Goal: Task Accomplishment & Management: Use online tool/utility

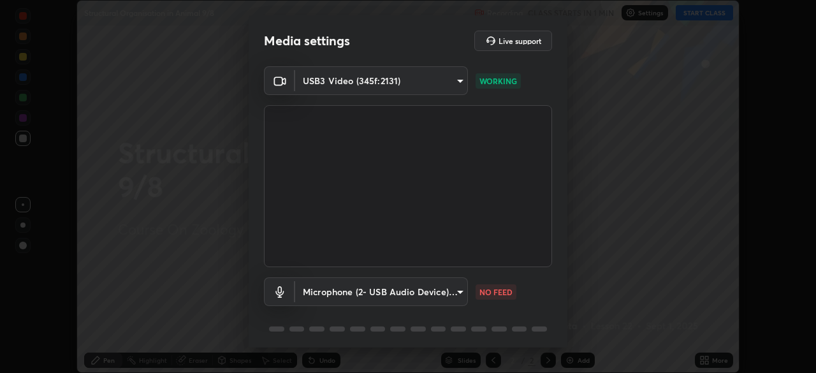
scroll to position [45, 0]
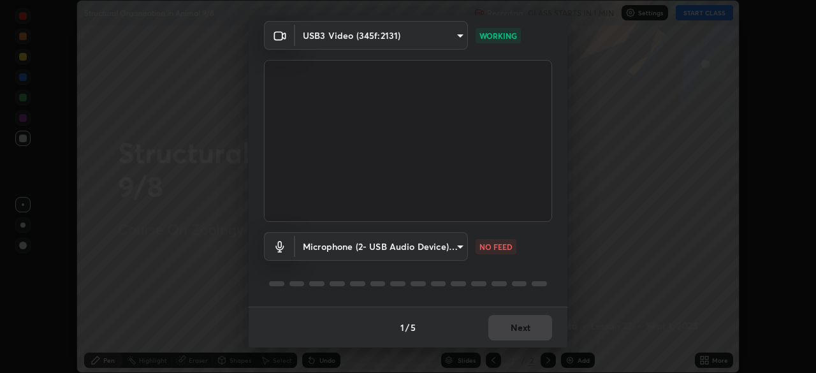
click at [493, 248] on p "NO FEED" at bounding box center [495, 246] width 33 height 11
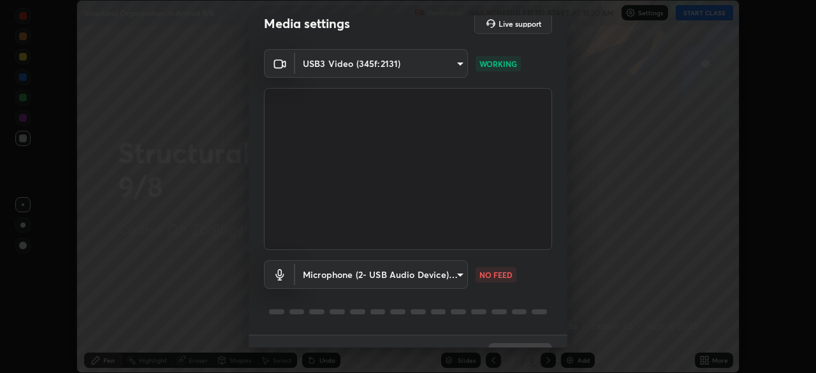
scroll to position [20, 0]
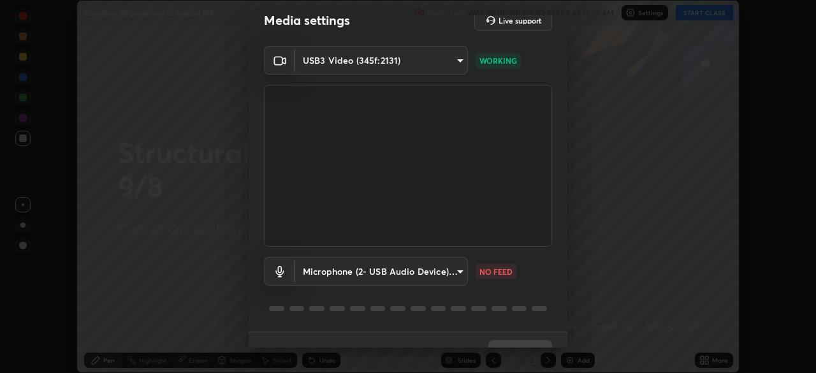
click at [444, 271] on body "Erase all Structural Organisation in Animal 9/8 Recording WAS SCHEDULED TO STAR…" at bounding box center [408, 186] width 816 height 373
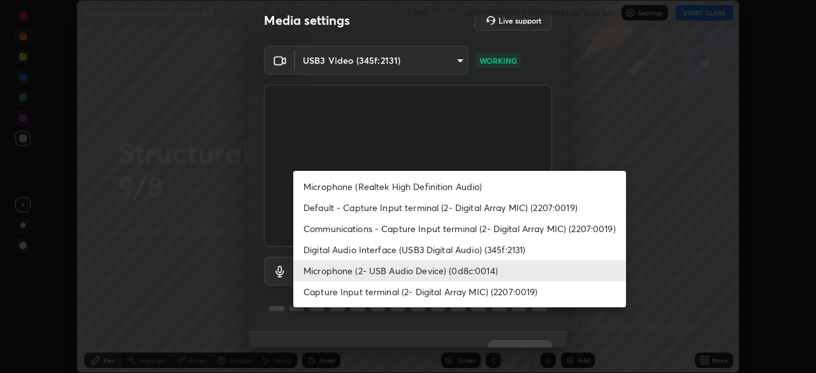
click at [466, 192] on li "Microphone (Realtek High Definition Audio)" at bounding box center [459, 186] width 333 height 21
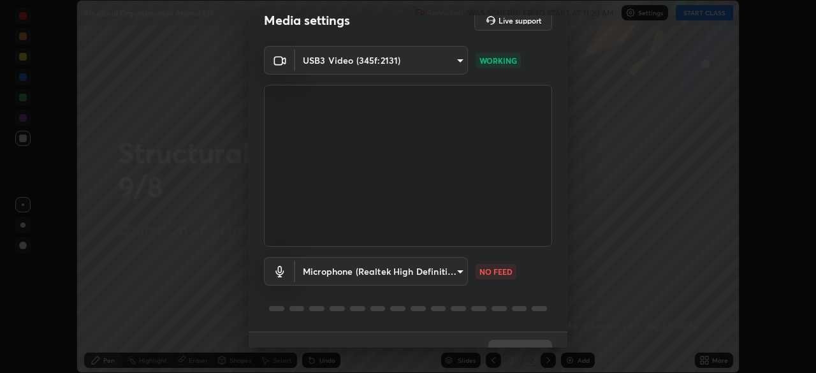
click at [441, 273] on body "Erase all Structural Organisation in Animal 9/8 Recording WAS SCHEDULED TO STAR…" at bounding box center [408, 186] width 816 height 373
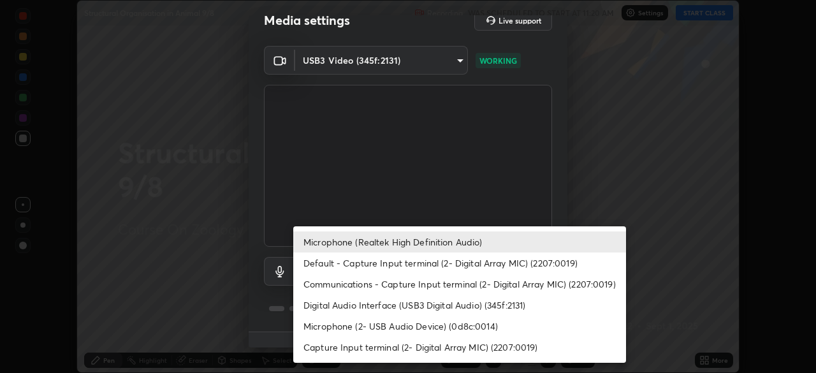
click at [433, 324] on li "Microphone (2- USB Audio Device) (0d8c:0014)" at bounding box center [459, 325] width 333 height 21
type input "2f7be34e912835696b0a5fc25162f523e7d1f8a4e91a9c0185cc1175bef43ac4"
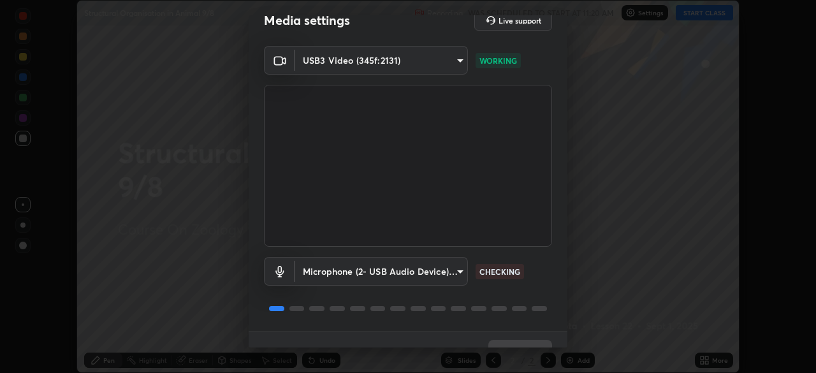
scroll to position [45, 0]
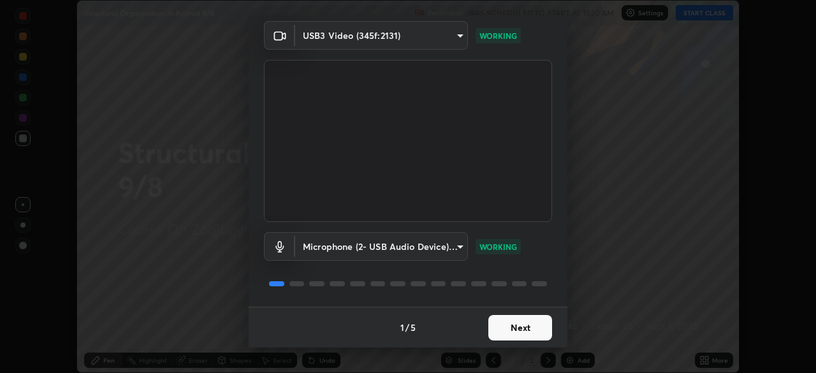
click at [512, 328] on button "Next" at bounding box center [520, 327] width 64 height 25
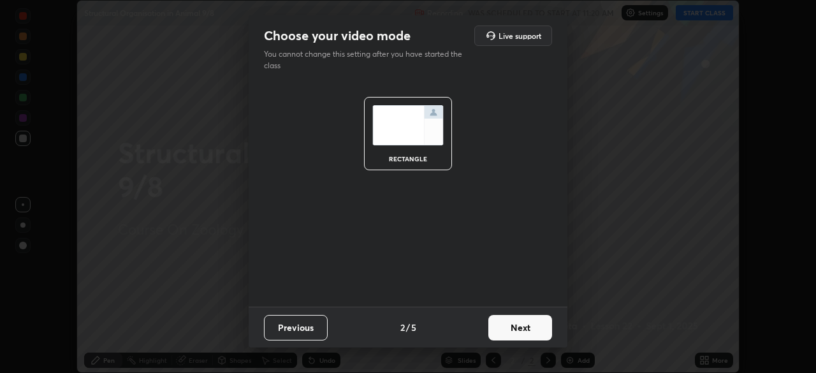
click at [530, 319] on button "Next" at bounding box center [520, 327] width 64 height 25
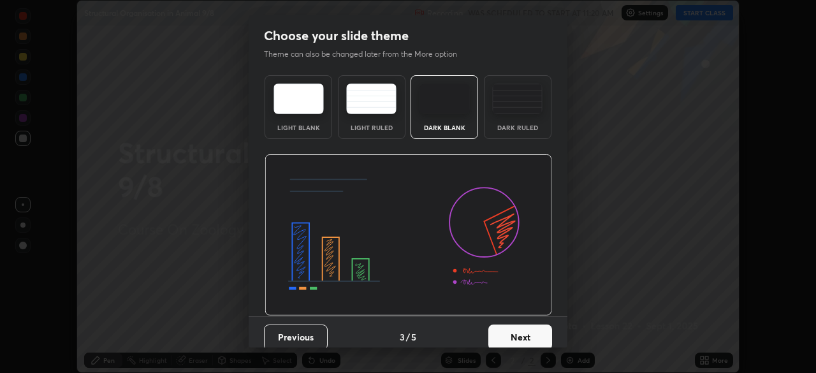
scroll to position [10, 0]
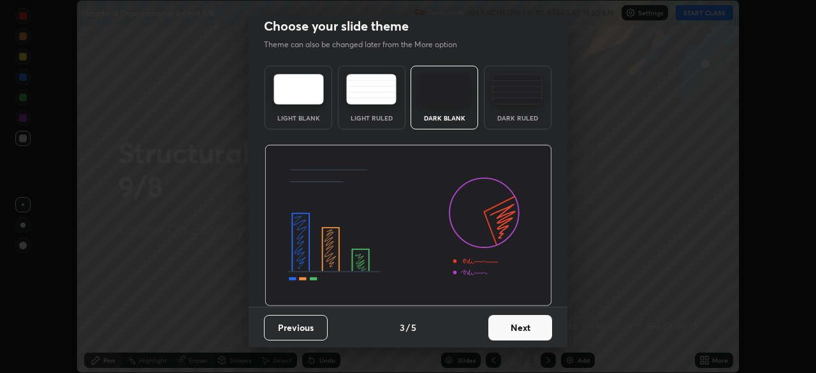
click at [507, 328] on button "Next" at bounding box center [520, 327] width 64 height 25
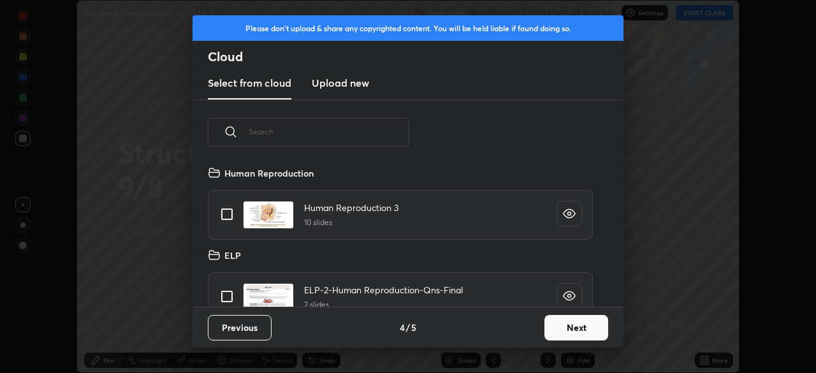
scroll to position [141, 409]
click at [332, 85] on h3 "Upload new" at bounding box center [340, 82] width 57 height 15
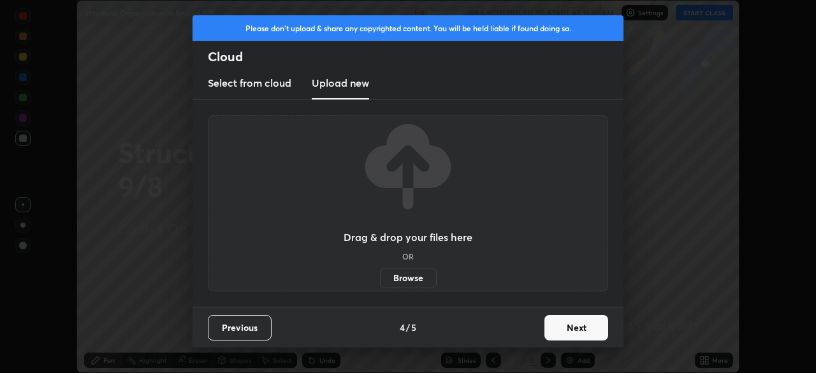
click at [392, 282] on label "Browse" at bounding box center [408, 278] width 57 height 20
click at [380, 282] on input "Browse" at bounding box center [380, 278] width 0 height 20
click at [558, 329] on button "Next" at bounding box center [576, 327] width 64 height 25
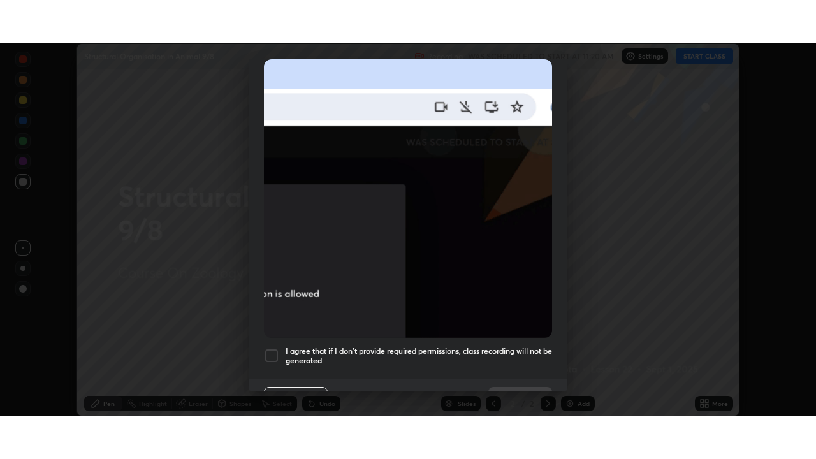
scroll to position [286, 0]
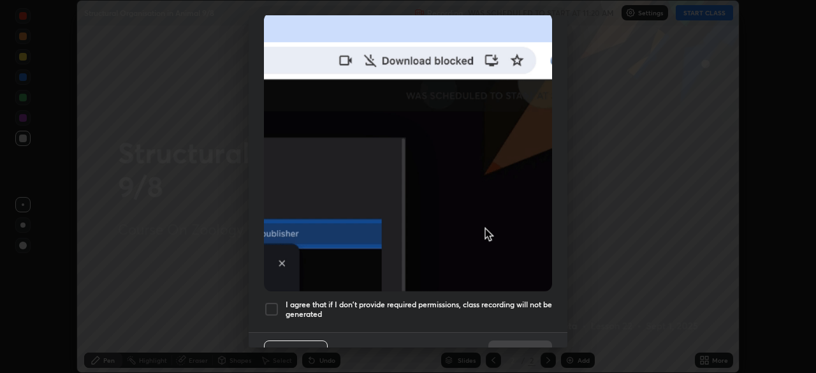
click at [450, 299] on h5 "I agree that if I don't provide required permissions, class recording will not …" at bounding box center [418, 309] width 266 height 20
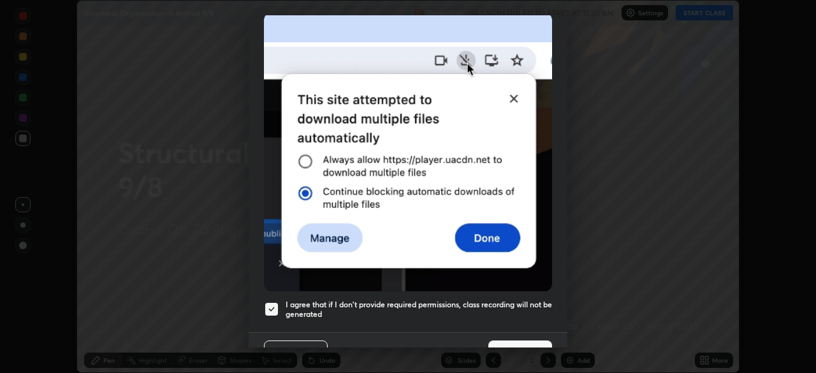
click at [493, 342] on button "Done" at bounding box center [520, 352] width 64 height 25
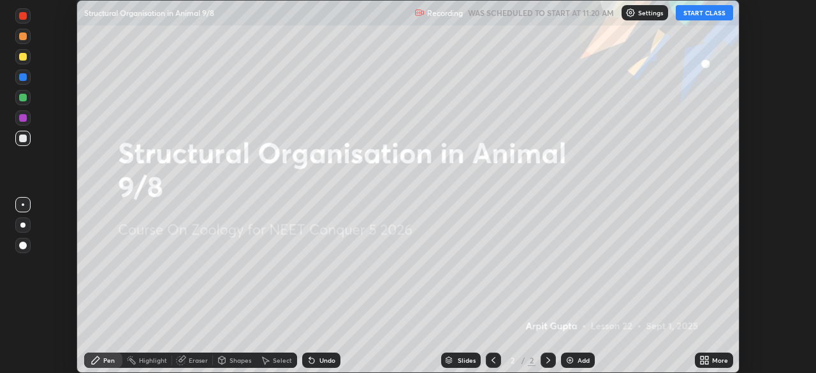
click at [701, 357] on icon at bounding box center [701, 357] width 3 height 3
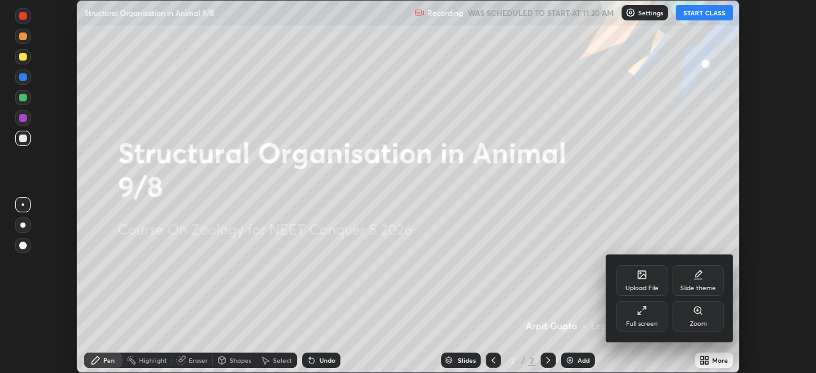
click at [637, 324] on div "Full screen" at bounding box center [642, 323] width 32 height 6
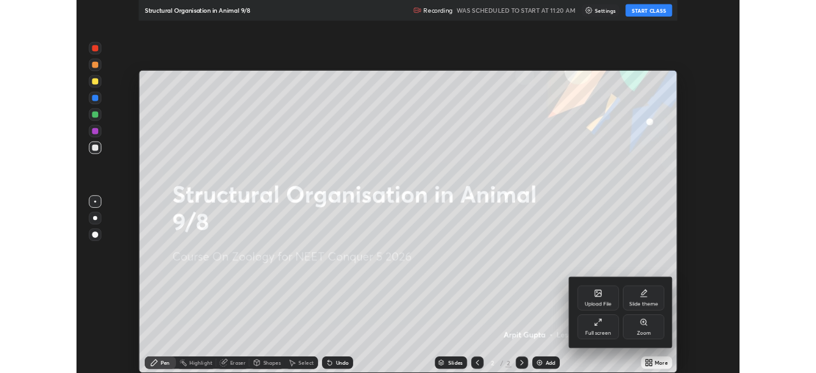
scroll to position [459, 816]
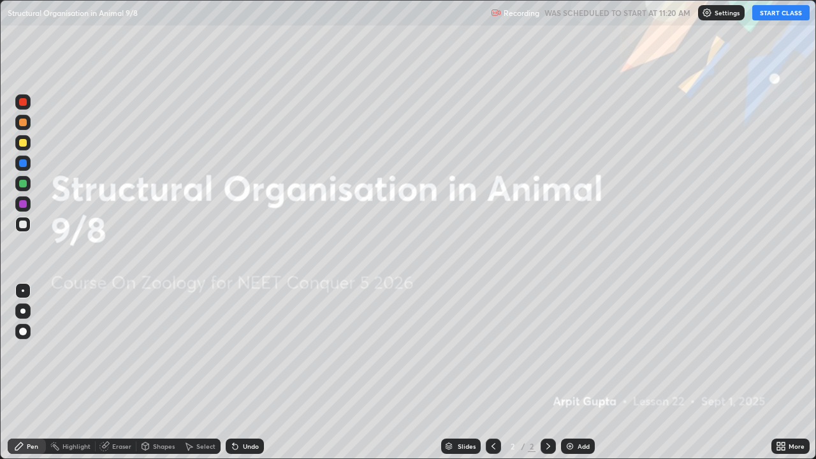
click at [769, 13] on button "START CLASS" at bounding box center [780, 12] width 57 height 15
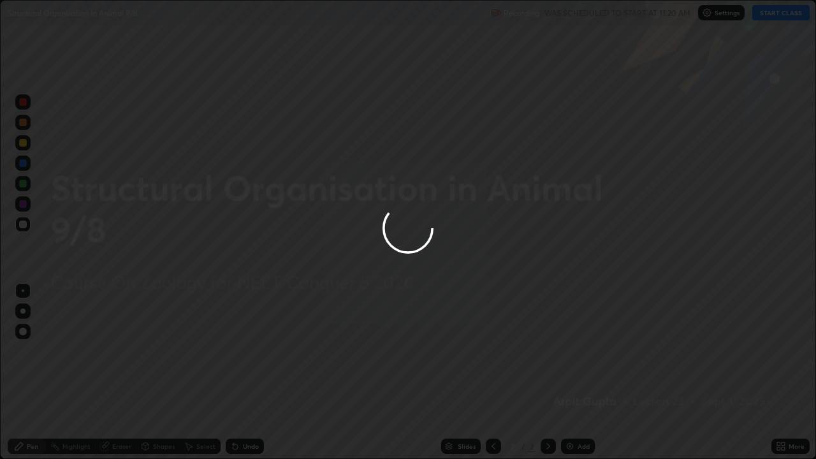
click at [779, 372] on div at bounding box center [408, 229] width 816 height 459
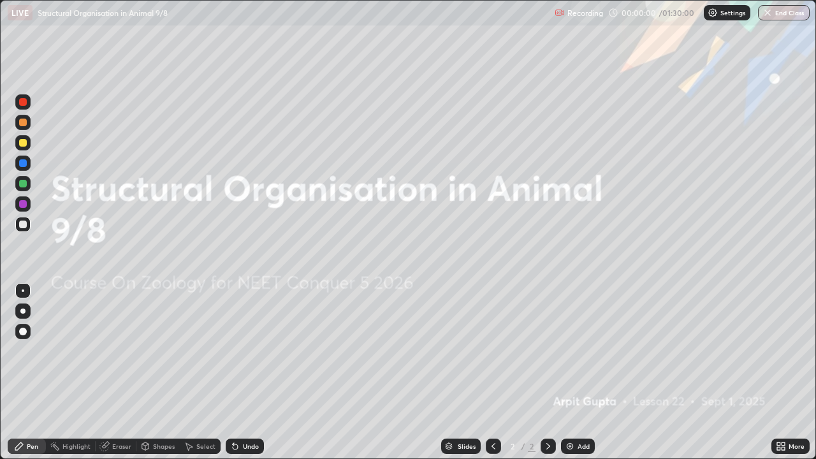
click at [781, 372] on icon at bounding box center [780, 446] width 10 height 10
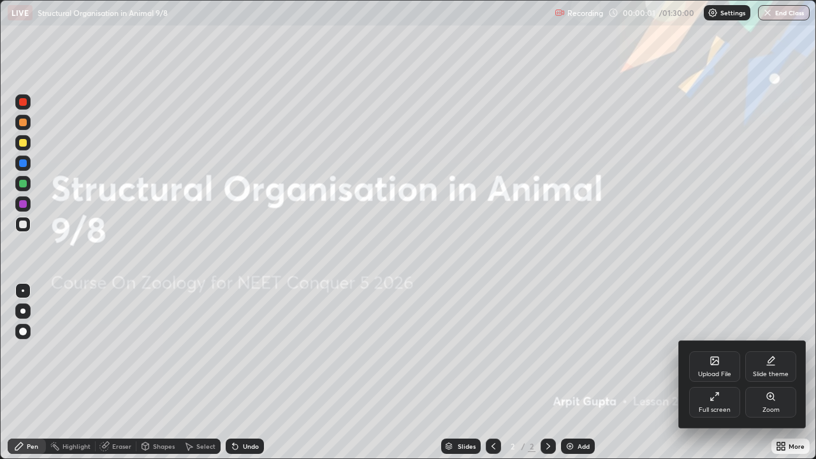
click at [715, 372] on div "Full screen" at bounding box center [714, 402] width 51 height 31
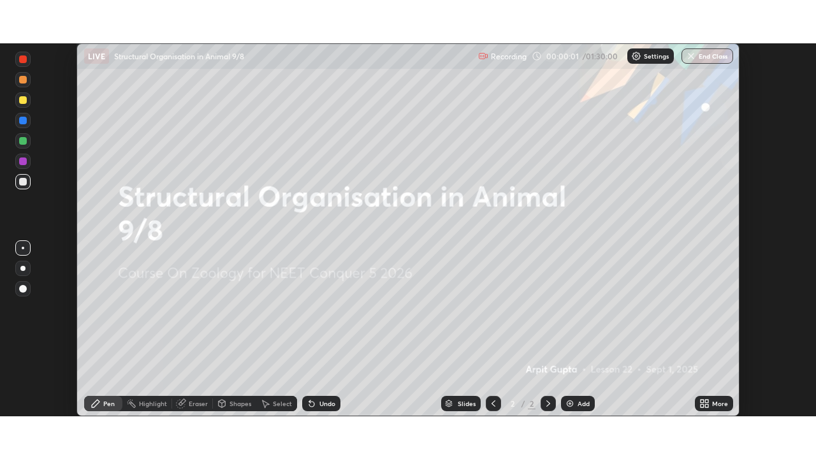
scroll to position [63344, 62901]
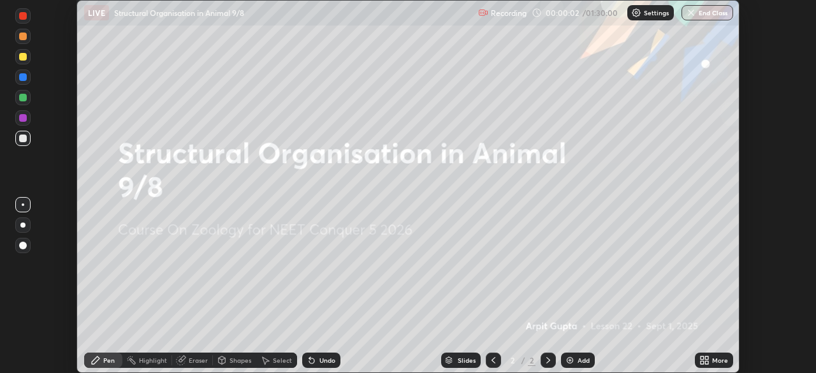
click at [703, 360] on icon at bounding box center [704, 360] width 10 height 10
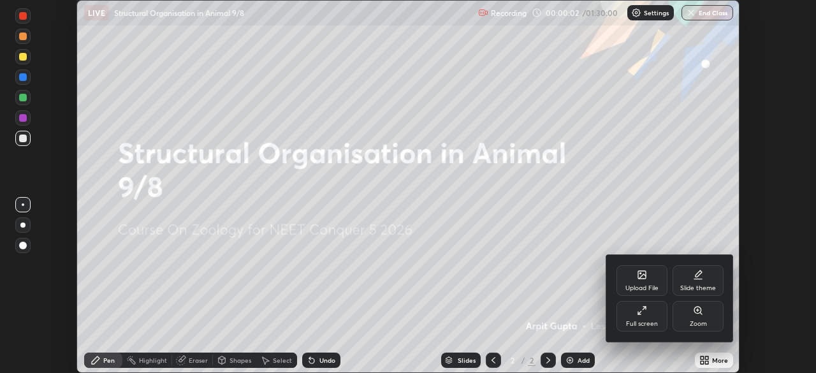
click at [645, 323] on div "Full screen" at bounding box center [642, 323] width 32 height 6
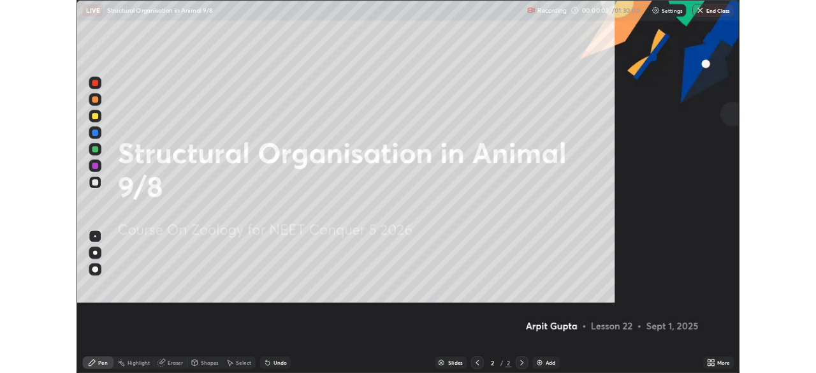
scroll to position [459, 816]
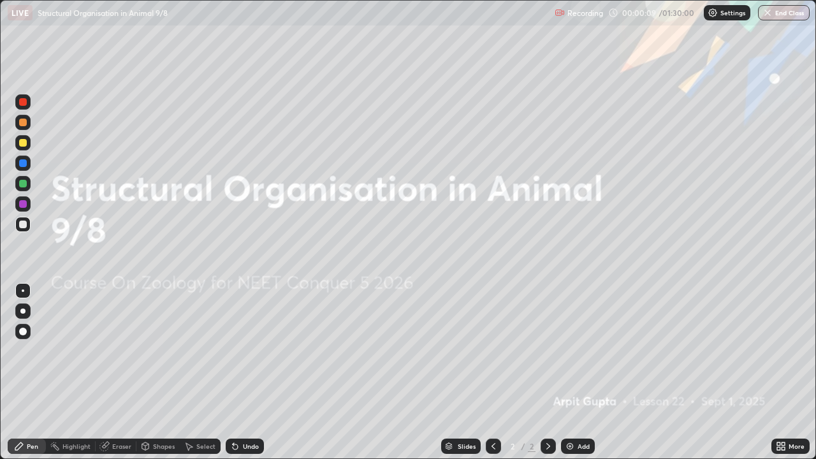
click at [789, 372] on div "More" at bounding box center [796, 446] width 16 height 6
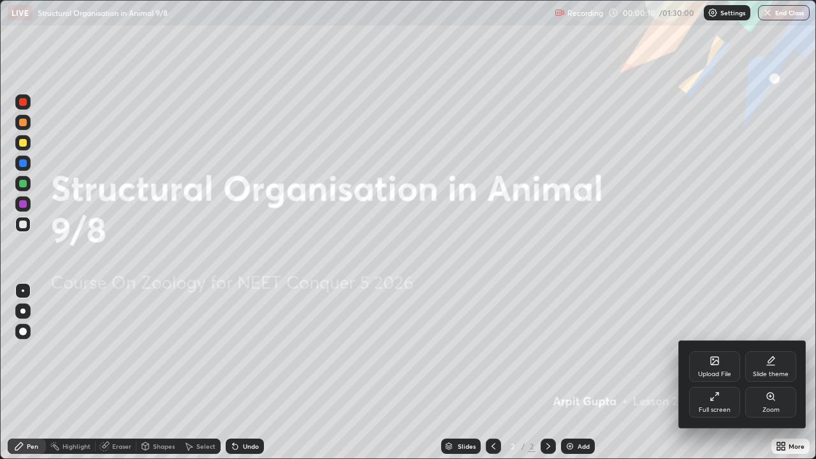
click at [712, 372] on icon at bounding box center [711, 398] width 3 height 3
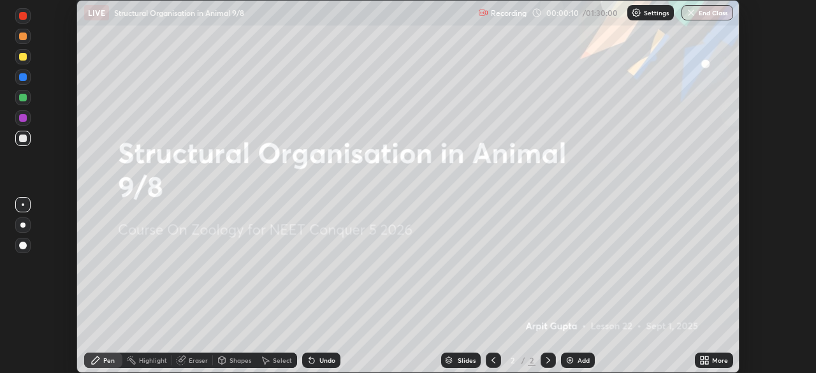
scroll to position [63344, 62901]
click at [703, 360] on icon at bounding box center [704, 360] width 10 height 10
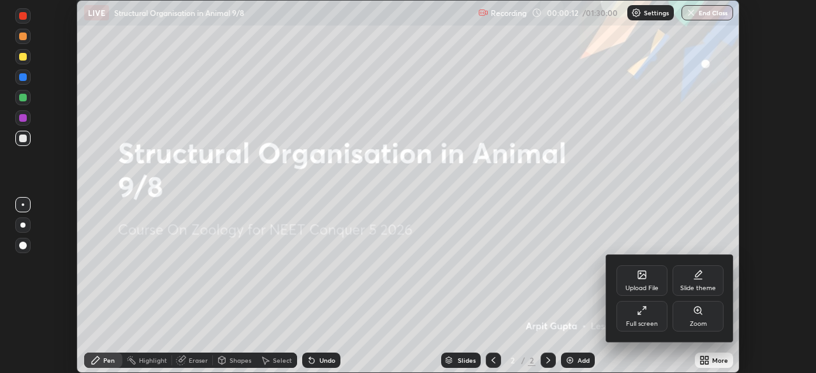
click at [635, 279] on div "Upload File" at bounding box center [641, 280] width 51 height 31
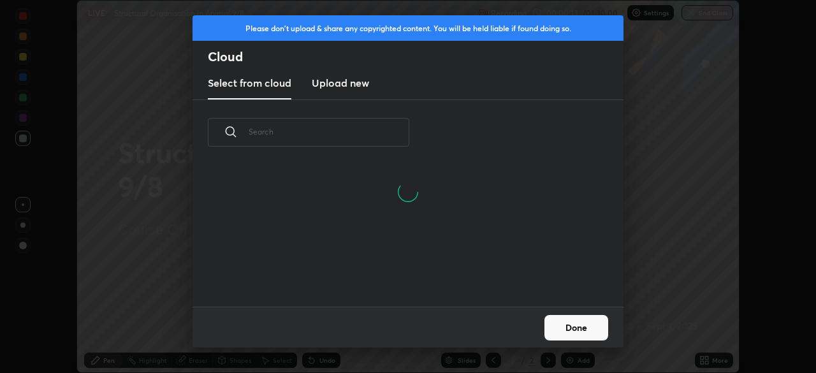
click at [337, 83] on h3 "Upload new" at bounding box center [340, 82] width 57 height 15
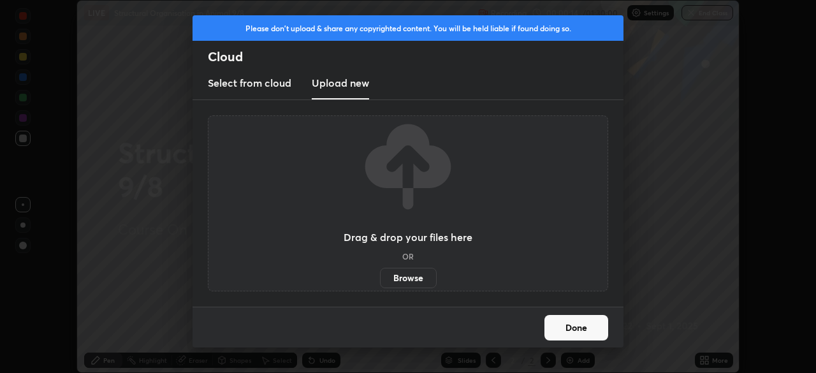
click at [401, 282] on label "Browse" at bounding box center [408, 278] width 57 height 20
click at [380, 282] on input "Browse" at bounding box center [380, 278] width 0 height 20
click at [414, 280] on label "Browse" at bounding box center [408, 278] width 57 height 20
click at [380, 280] on input "Browse" at bounding box center [380, 278] width 0 height 20
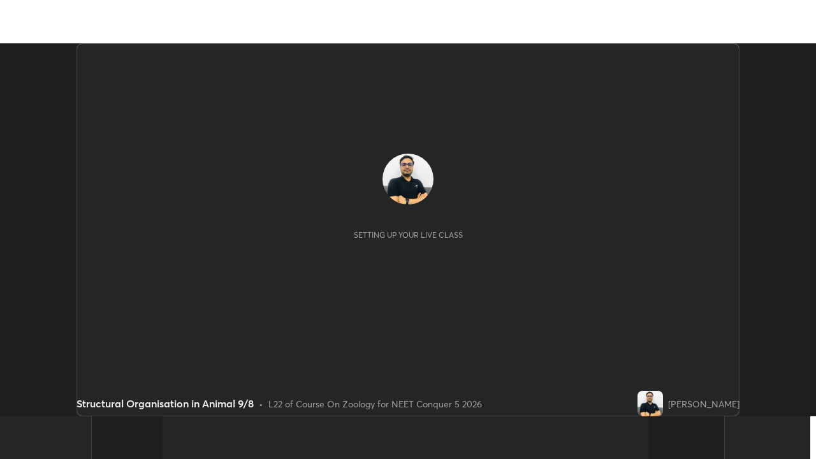
scroll to position [373, 816]
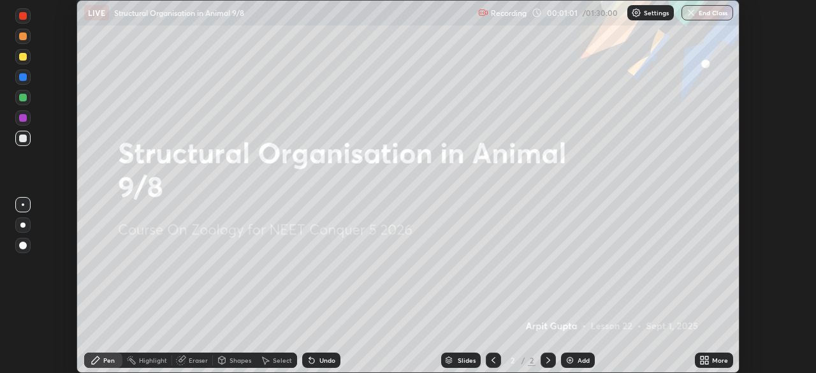
click at [702, 356] on icon at bounding box center [704, 360] width 10 height 10
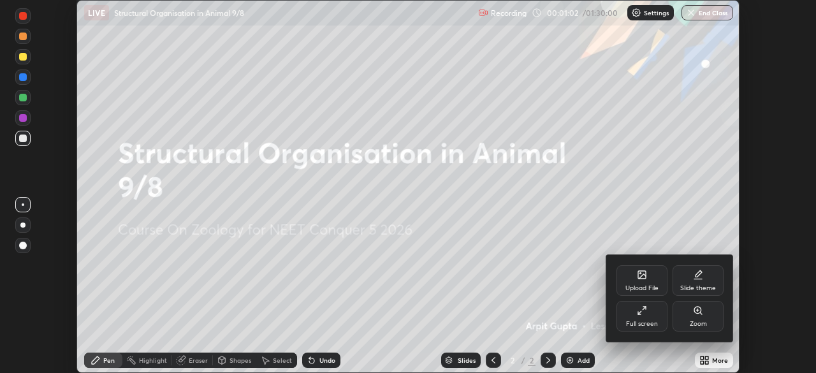
click at [641, 283] on div "Upload File" at bounding box center [641, 280] width 51 height 31
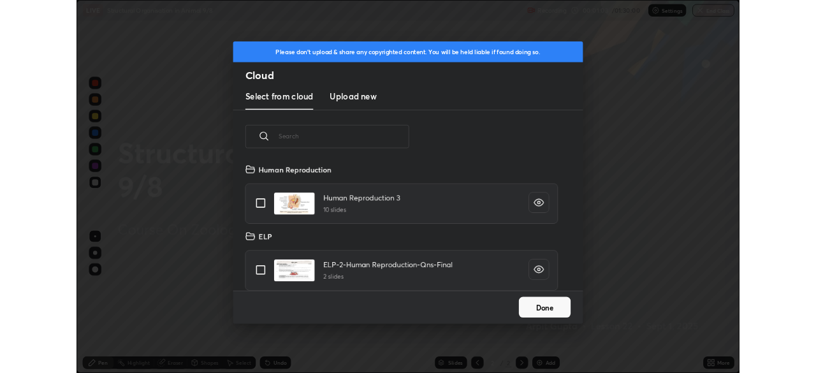
scroll to position [157, 409]
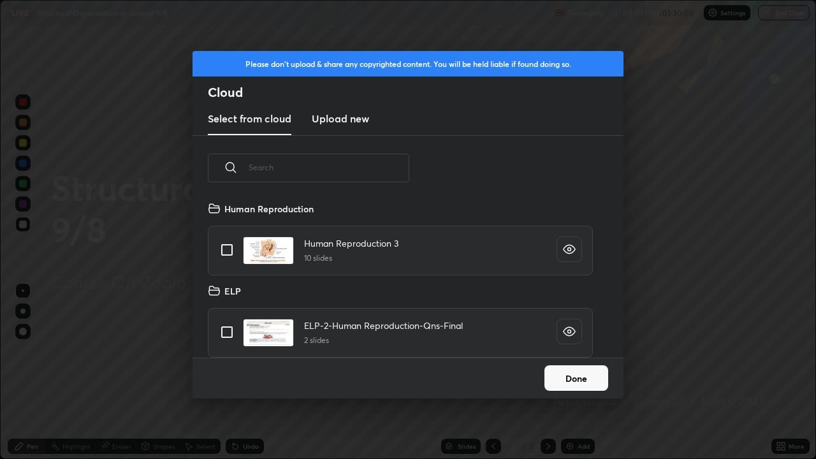
click at [350, 117] on h3 "Upload new" at bounding box center [340, 118] width 57 height 15
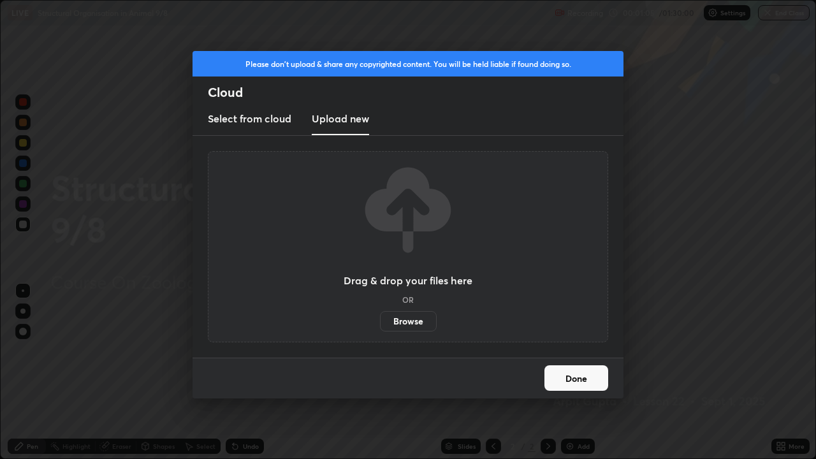
click at [432, 326] on label "Browse" at bounding box center [408, 321] width 57 height 20
click at [380, 326] on input "Browse" at bounding box center [380, 321] width 0 height 20
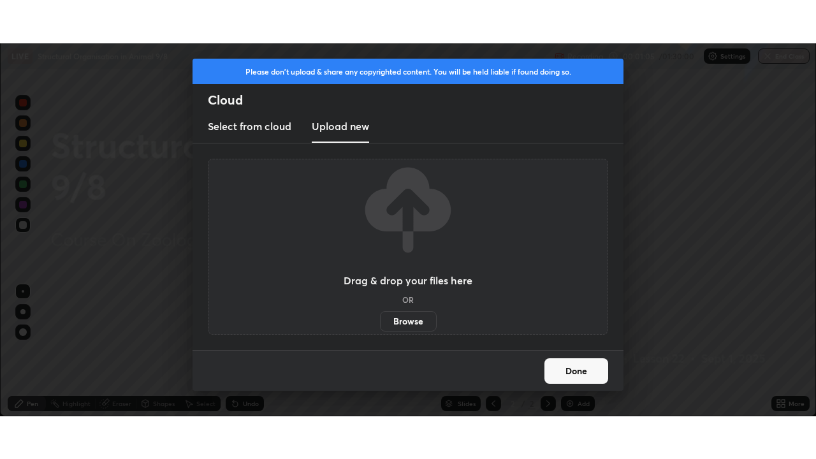
scroll to position [63344, 62901]
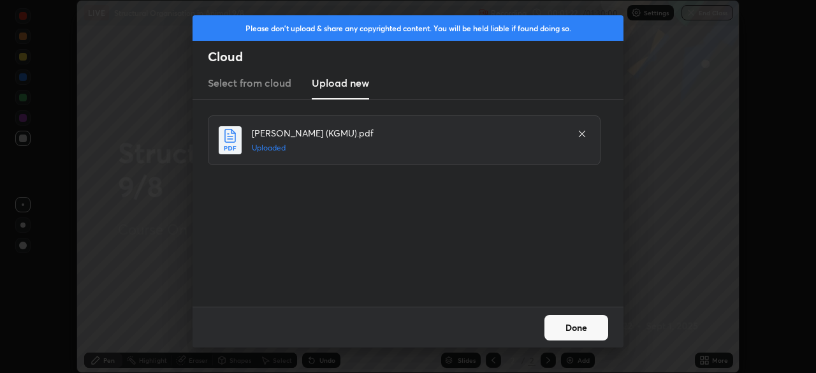
click at [559, 328] on button "Done" at bounding box center [576, 327] width 64 height 25
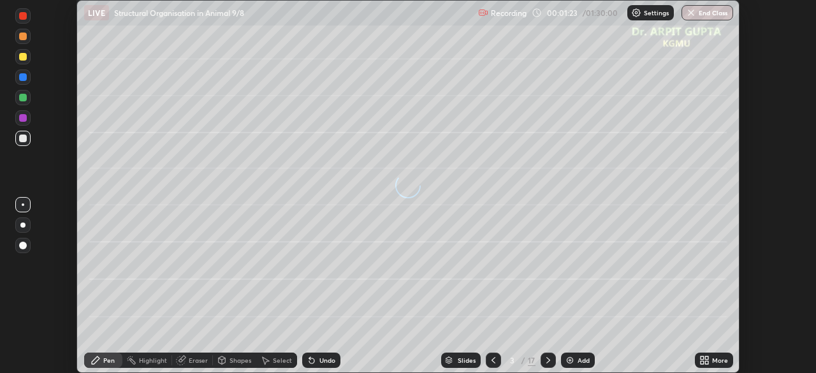
click at [702, 357] on icon at bounding box center [701, 357] width 3 height 3
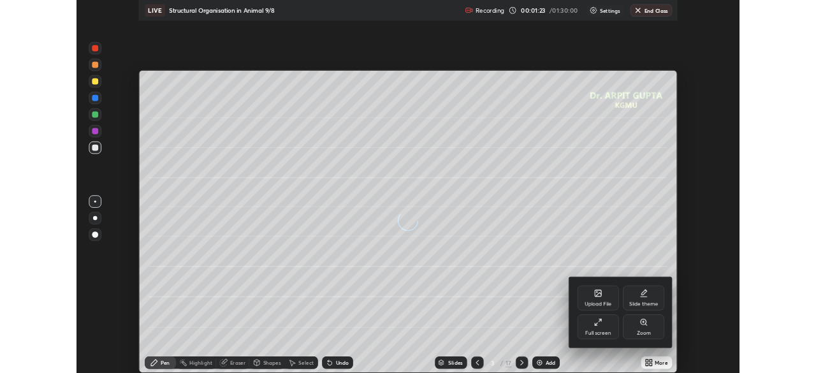
scroll to position [459, 816]
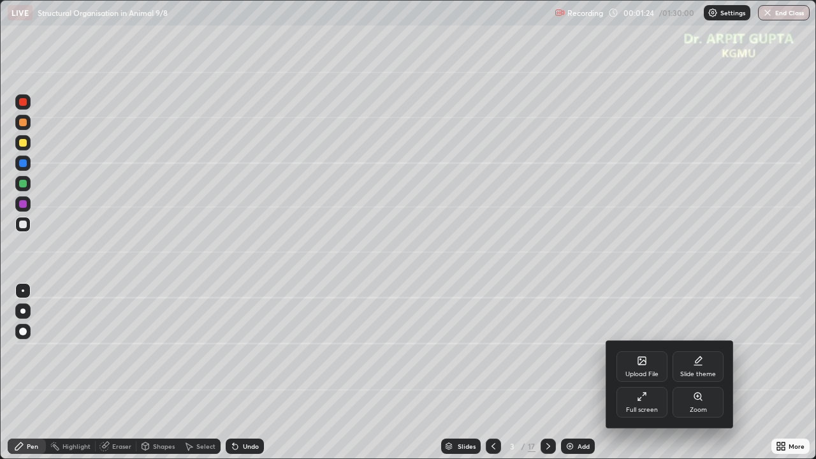
click at [642, 372] on icon at bounding box center [642, 396] width 10 height 10
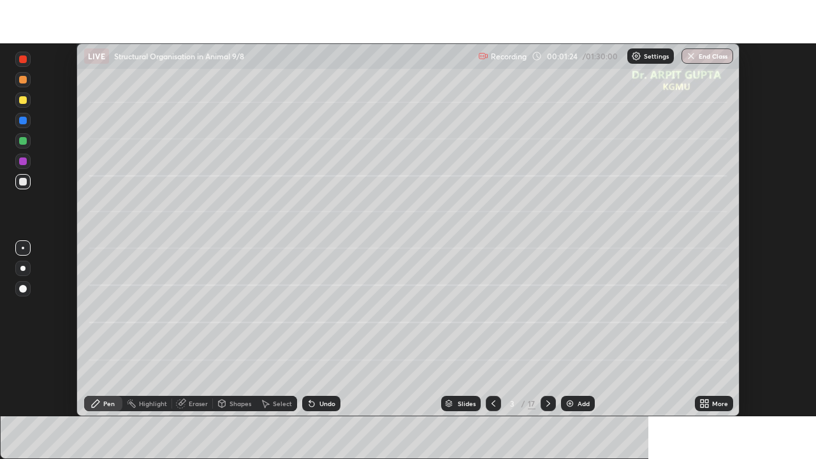
scroll to position [63344, 62901]
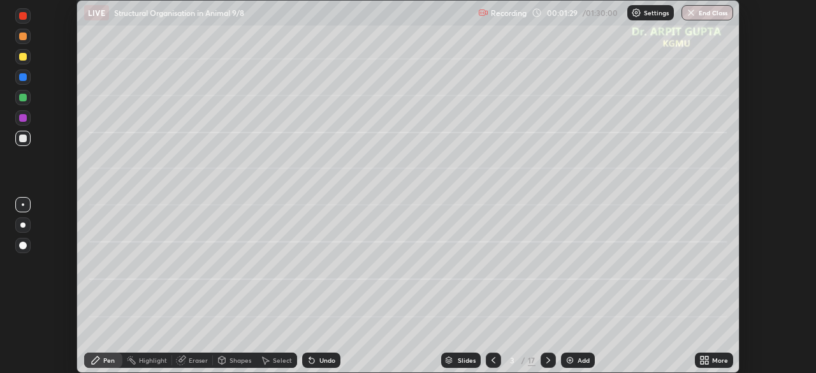
click at [700, 357] on icon at bounding box center [701, 357] width 3 height 3
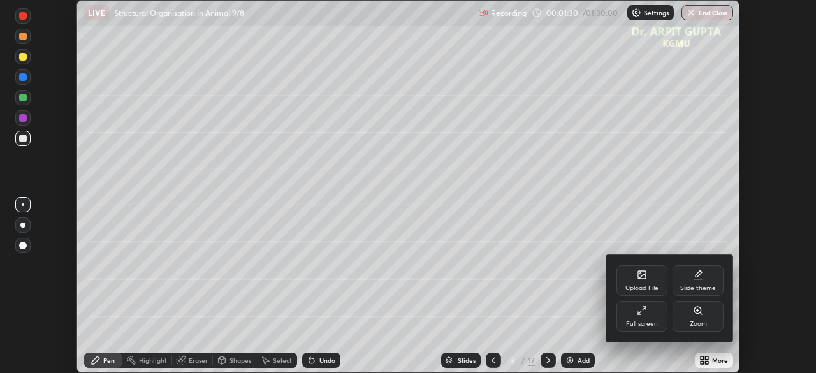
click at [641, 322] on div "Full screen" at bounding box center [642, 323] width 32 height 6
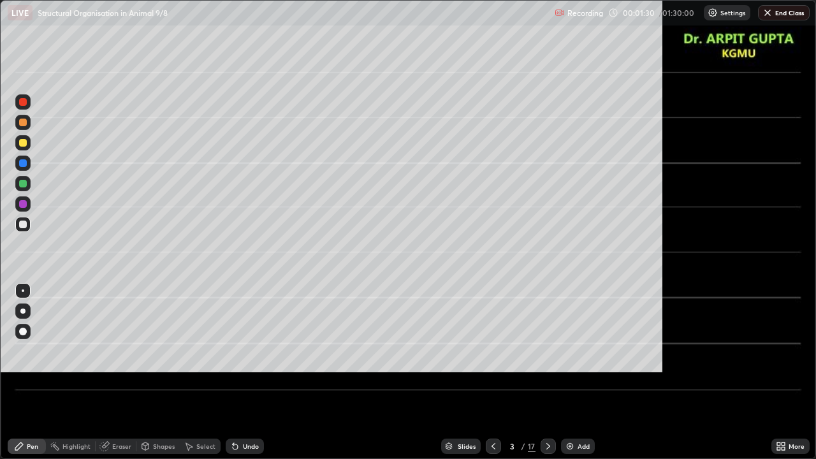
scroll to position [459, 816]
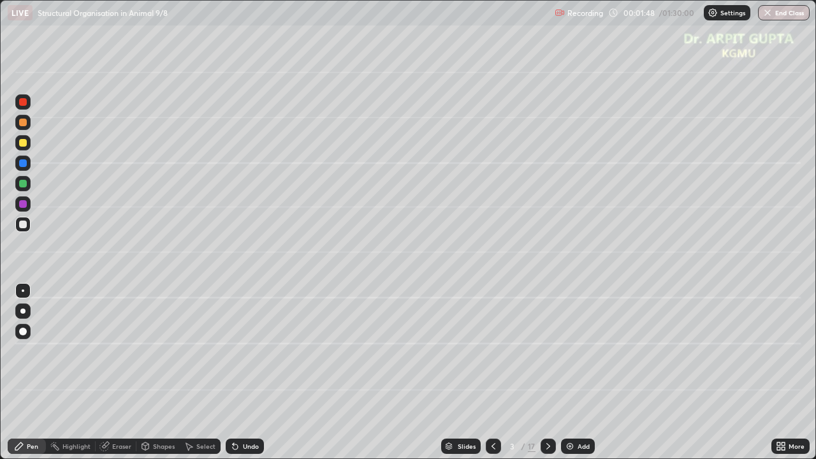
click at [25, 145] on div at bounding box center [23, 143] width 8 height 8
click at [242, 372] on div "Undo" at bounding box center [245, 445] width 38 height 15
click at [27, 335] on div at bounding box center [22, 331] width 15 height 15
click at [27, 187] on div at bounding box center [22, 183] width 15 height 15
click at [31, 313] on div at bounding box center [23, 311] width 20 height 20
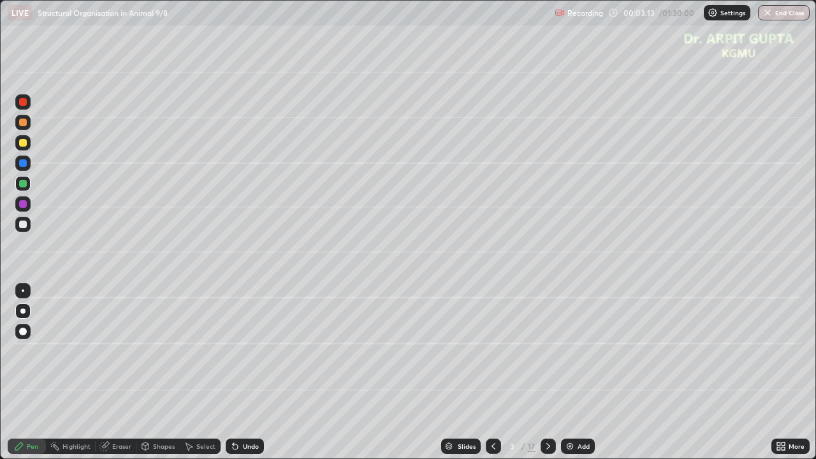
click at [27, 127] on div at bounding box center [22, 122] width 15 height 15
click at [24, 226] on div at bounding box center [23, 224] width 8 height 8
click at [245, 372] on div "Undo" at bounding box center [251, 446] width 16 height 6
click at [254, 372] on div "Undo" at bounding box center [251, 446] width 16 height 6
click at [24, 184] on div at bounding box center [23, 184] width 8 height 8
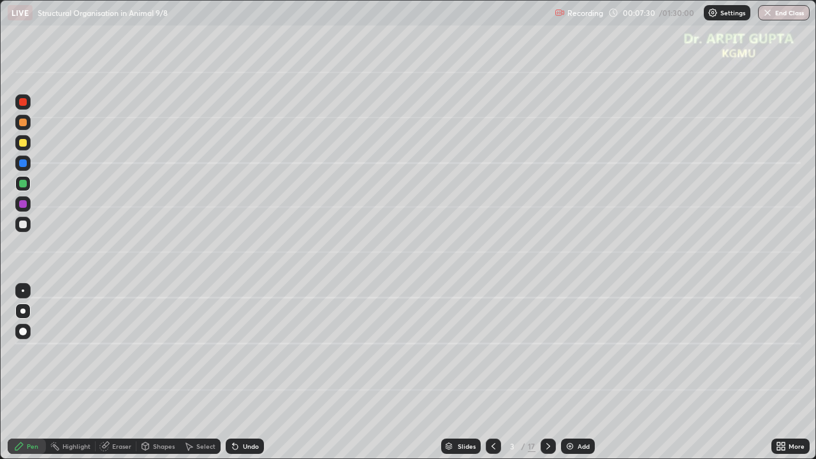
click at [24, 227] on div at bounding box center [23, 224] width 8 height 8
click at [547, 372] on icon at bounding box center [548, 446] width 10 height 10
click at [257, 372] on div "Undo" at bounding box center [245, 445] width 38 height 15
click at [252, 372] on div "Undo" at bounding box center [245, 445] width 38 height 15
click at [240, 372] on div "Undo" at bounding box center [245, 445] width 38 height 15
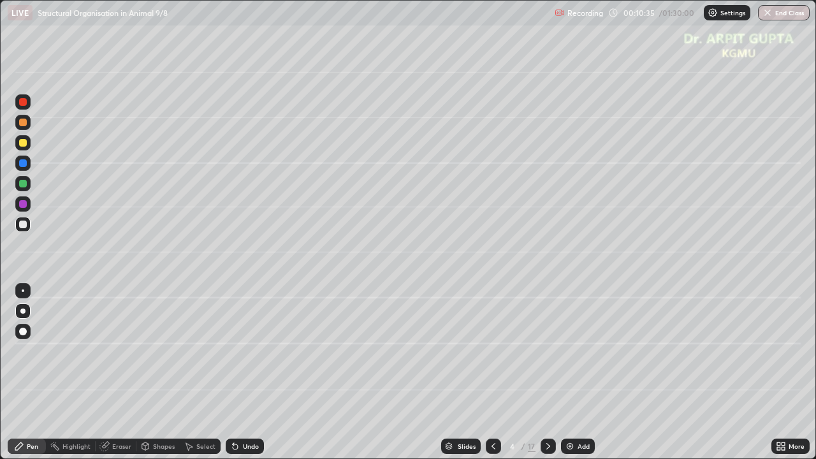
click at [236, 372] on div "Undo" at bounding box center [241, 445] width 43 height 25
click at [24, 184] on div at bounding box center [23, 184] width 8 height 8
click at [24, 148] on div at bounding box center [22, 142] width 15 height 15
click at [23, 205] on div at bounding box center [23, 204] width 8 height 8
click at [22, 176] on div at bounding box center [22, 183] width 15 height 15
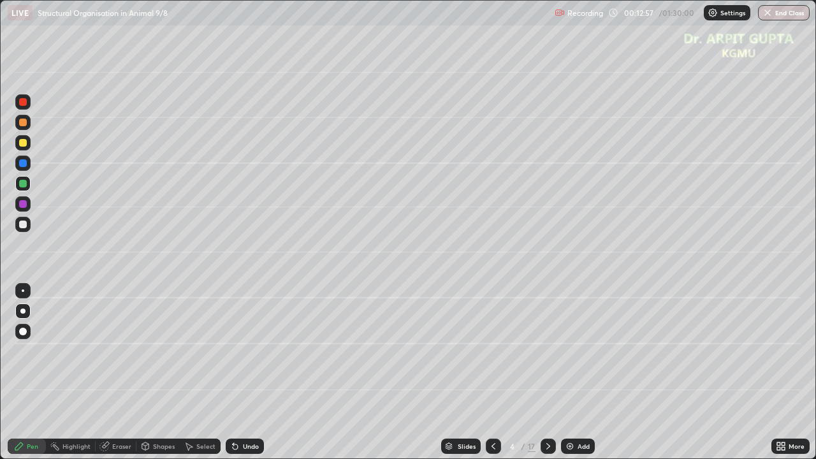
click at [22, 225] on div at bounding box center [23, 224] width 8 height 8
click at [27, 183] on div at bounding box center [22, 183] width 15 height 15
click at [22, 224] on div at bounding box center [23, 224] width 8 height 8
click at [24, 144] on div at bounding box center [23, 143] width 8 height 8
click at [233, 372] on icon at bounding box center [235, 446] width 5 height 5
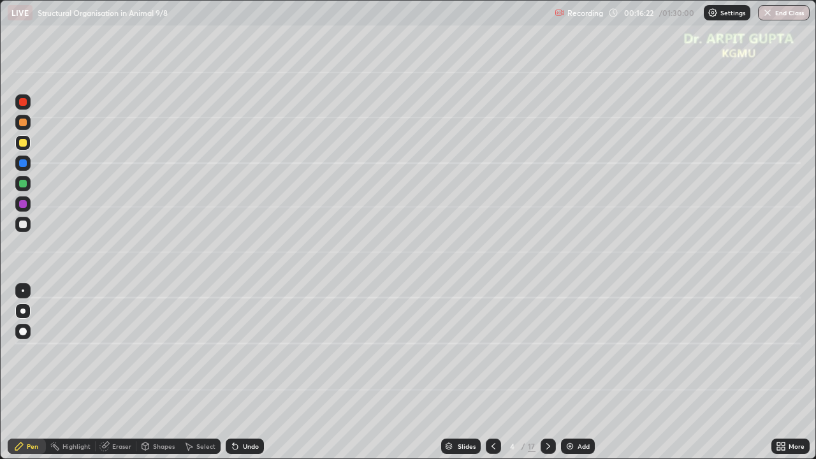
click at [545, 372] on icon at bounding box center [548, 446] width 10 height 10
click at [24, 126] on div at bounding box center [22, 122] width 15 height 15
click at [23, 335] on div at bounding box center [23, 332] width 8 height 8
click at [233, 372] on icon at bounding box center [235, 446] width 5 height 5
click at [19, 220] on div at bounding box center [22, 224] width 15 height 15
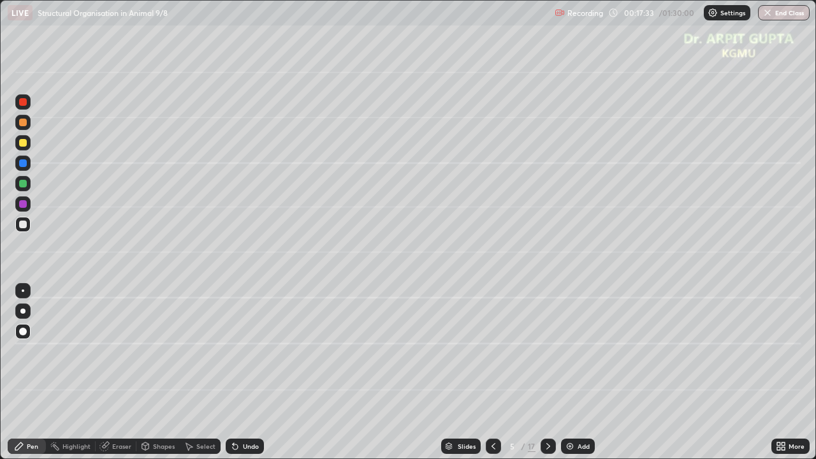
click at [23, 185] on div at bounding box center [23, 184] width 8 height 8
click at [24, 224] on div at bounding box center [23, 224] width 8 height 8
click at [26, 141] on div at bounding box center [23, 143] width 8 height 8
click at [26, 312] on div at bounding box center [22, 310] width 15 height 15
click at [22, 226] on div at bounding box center [23, 224] width 8 height 8
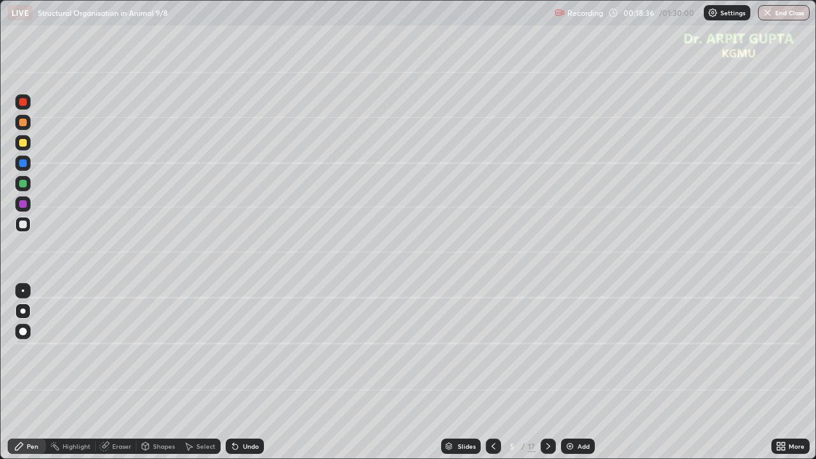
click at [22, 125] on div at bounding box center [23, 123] width 8 height 8
click at [26, 186] on div at bounding box center [23, 184] width 8 height 8
click at [243, 372] on div "Undo" at bounding box center [251, 446] width 16 height 6
click at [162, 372] on div "Shapes" at bounding box center [164, 446] width 22 height 6
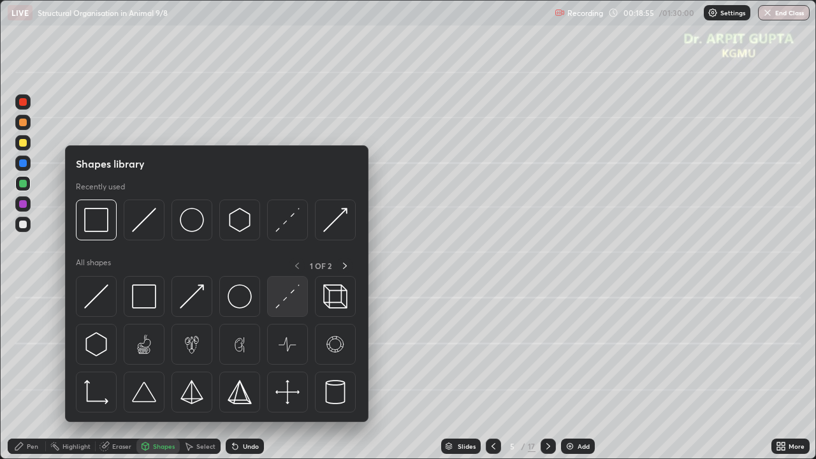
click at [282, 303] on img at bounding box center [287, 296] width 24 height 24
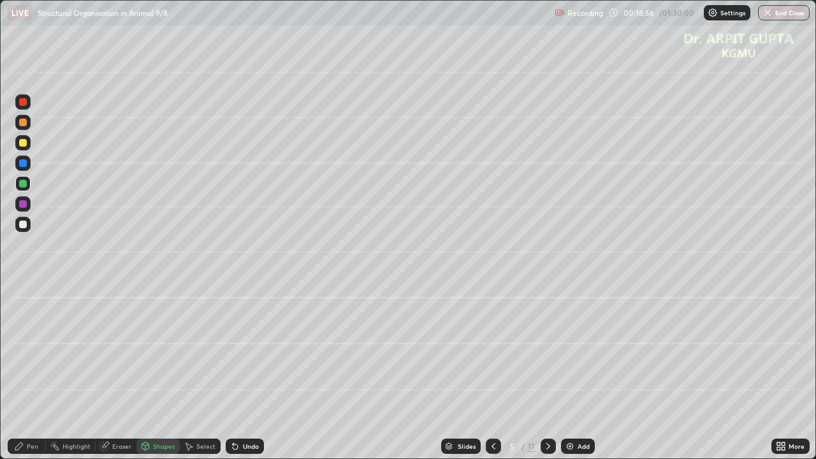
click at [25, 122] on div at bounding box center [23, 123] width 8 height 8
click at [24, 224] on div at bounding box center [23, 224] width 8 height 8
click at [34, 372] on div "Pen" at bounding box center [32, 446] width 11 height 6
click at [243, 372] on div "Undo" at bounding box center [251, 446] width 16 height 6
click at [249, 372] on div "Undo" at bounding box center [251, 446] width 16 height 6
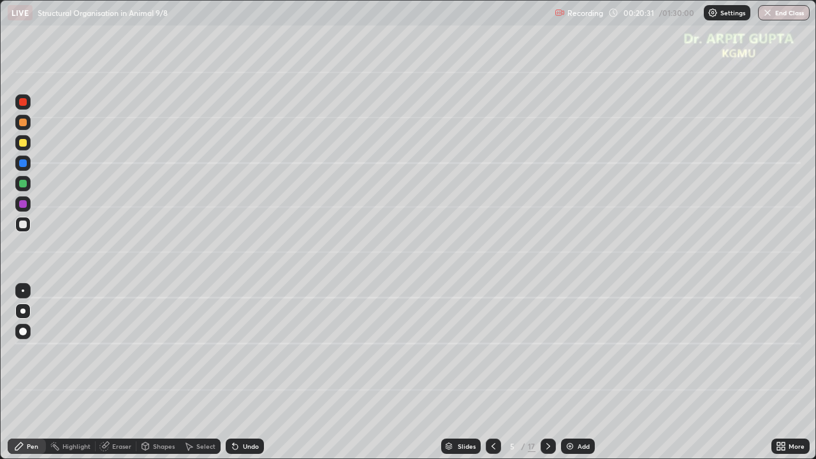
click at [251, 372] on div "Undo" at bounding box center [251, 446] width 16 height 6
click at [247, 372] on div "Undo" at bounding box center [251, 446] width 16 height 6
click at [243, 372] on div "Undo" at bounding box center [251, 446] width 16 height 6
click at [241, 372] on div "Undo" at bounding box center [245, 445] width 38 height 15
click at [27, 145] on div at bounding box center [22, 142] width 15 height 15
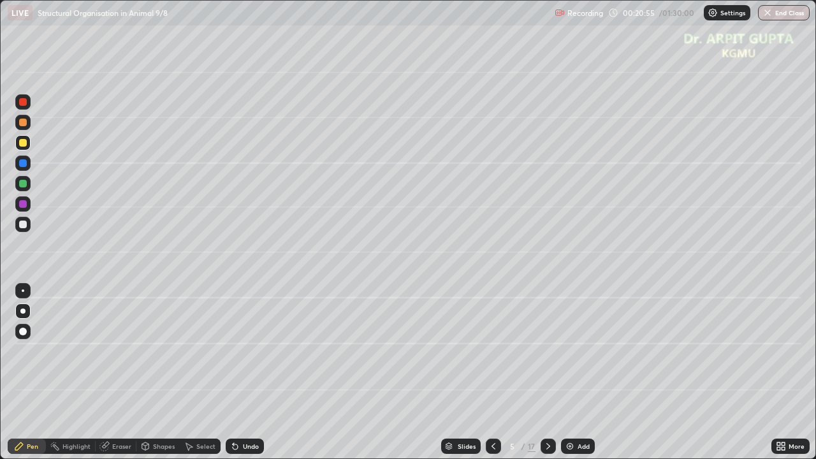
click at [248, 372] on div "Undo" at bounding box center [251, 446] width 16 height 6
click at [243, 372] on div "Undo" at bounding box center [245, 445] width 38 height 15
click at [24, 227] on div at bounding box center [23, 224] width 8 height 8
click at [233, 372] on icon at bounding box center [233, 443] width 1 height 1
click at [245, 372] on div "Undo" at bounding box center [245, 445] width 38 height 15
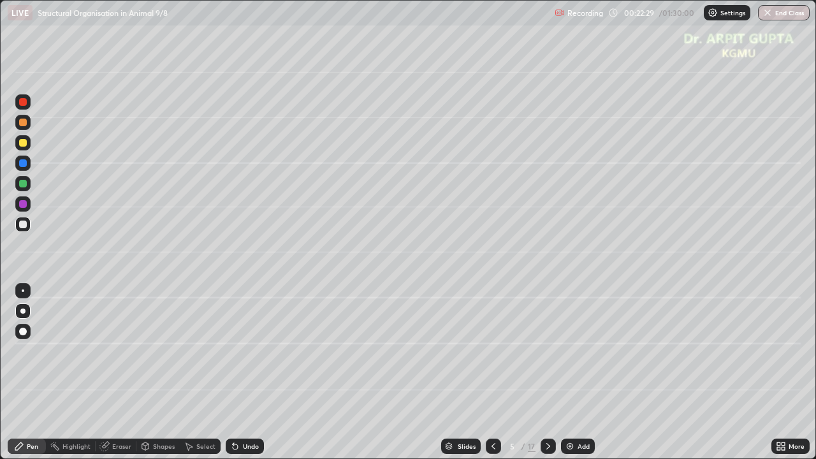
click at [236, 372] on icon at bounding box center [235, 446] width 10 height 10
click at [233, 372] on icon at bounding box center [233, 443] width 1 height 1
click at [233, 372] on icon at bounding box center [235, 446] width 5 height 5
click at [247, 372] on div "Undo" at bounding box center [251, 446] width 16 height 6
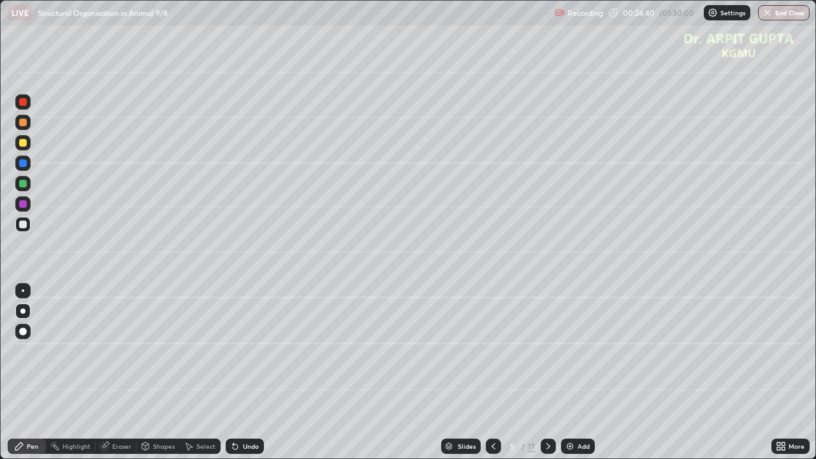
click at [245, 372] on div "Undo" at bounding box center [245, 445] width 38 height 15
click at [243, 372] on div "Undo" at bounding box center [251, 446] width 16 height 6
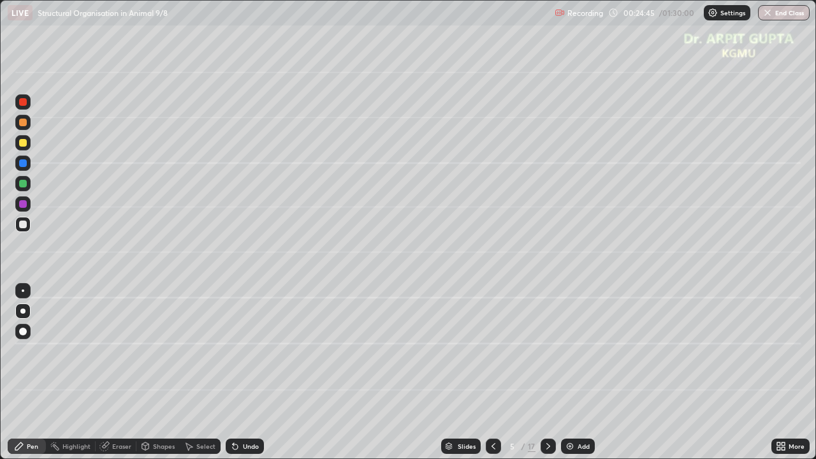
click at [22, 145] on div at bounding box center [23, 143] width 8 height 8
click at [21, 291] on div at bounding box center [22, 290] width 15 height 15
click at [25, 310] on div at bounding box center [22, 310] width 5 height 5
click at [238, 372] on icon at bounding box center [235, 446] width 10 height 10
click at [245, 372] on div "Undo" at bounding box center [251, 446] width 16 height 6
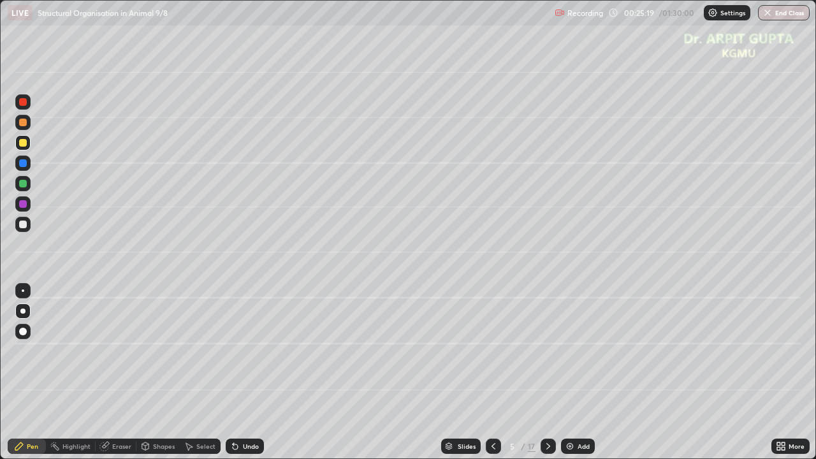
click at [248, 372] on div "Undo" at bounding box center [245, 445] width 38 height 15
click at [248, 372] on div "Undo" at bounding box center [251, 446] width 16 height 6
click at [252, 372] on div "Undo" at bounding box center [251, 446] width 16 height 6
click at [256, 372] on div "Undo" at bounding box center [251, 446] width 16 height 6
click at [550, 372] on icon at bounding box center [548, 446] width 10 height 10
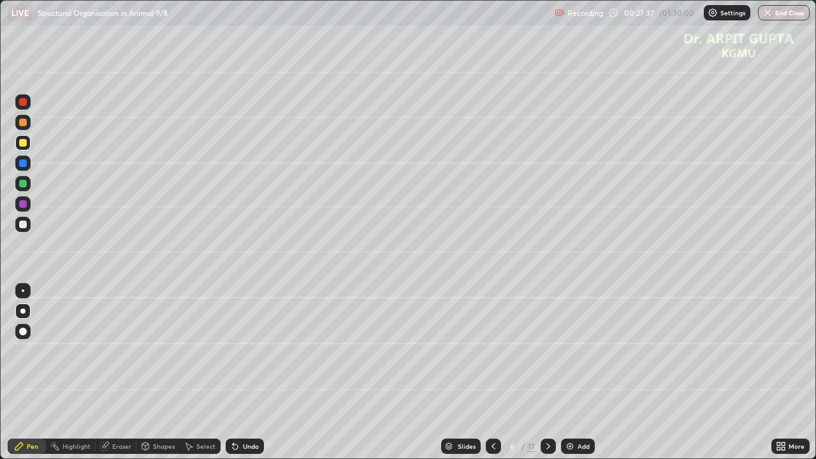
click at [491, 372] on icon at bounding box center [493, 446] width 10 height 10
click at [547, 372] on icon at bounding box center [548, 446] width 4 height 6
click at [24, 221] on div at bounding box center [23, 224] width 8 height 8
click at [24, 185] on div at bounding box center [23, 184] width 8 height 8
click at [25, 141] on div at bounding box center [23, 143] width 8 height 8
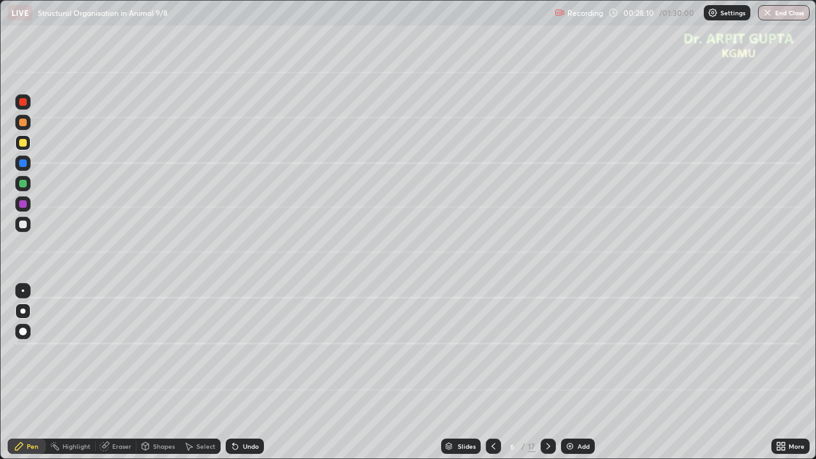
click at [229, 372] on div "Undo" at bounding box center [245, 445] width 38 height 15
click at [233, 372] on icon at bounding box center [233, 443] width 1 height 1
click at [237, 372] on div "Undo" at bounding box center [245, 445] width 38 height 15
click at [238, 372] on div "Undo" at bounding box center [245, 445] width 38 height 15
click at [21, 227] on div at bounding box center [23, 224] width 8 height 8
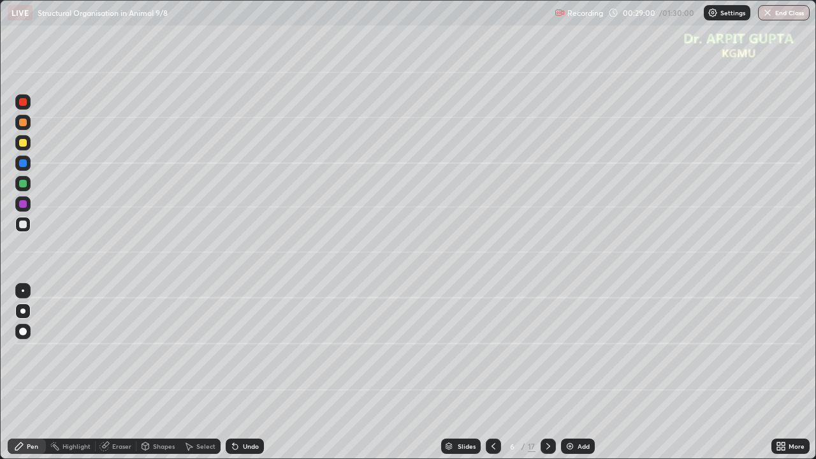
click at [254, 372] on div "Undo" at bounding box center [251, 446] width 16 height 6
click at [247, 372] on div "Undo" at bounding box center [251, 446] width 16 height 6
click at [24, 143] on div at bounding box center [23, 143] width 8 height 8
click at [243, 372] on div "Undo" at bounding box center [251, 446] width 16 height 6
click at [241, 372] on div "Undo" at bounding box center [245, 445] width 38 height 15
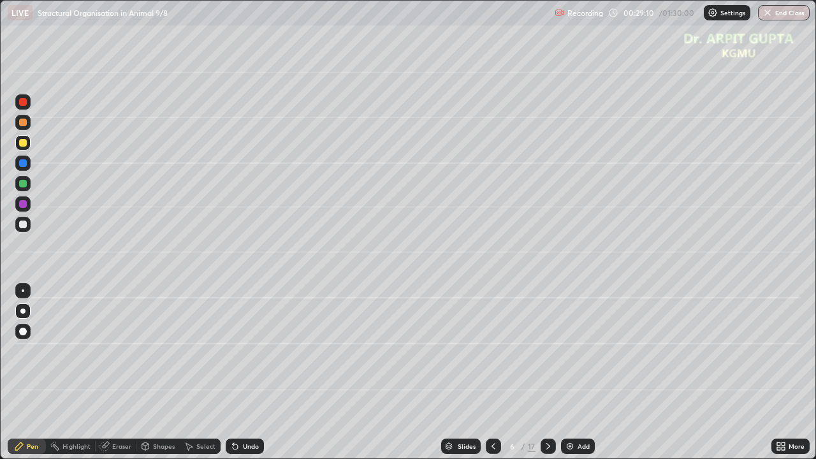
click at [240, 372] on div "Undo" at bounding box center [241, 445] width 43 height 25
click at [241, 372] on div "Undo" at bounding box center [245, 445] width 38 height 15
click at [21, 222] on div at bounding box center [23, 224] width 8 height 8
click at [493, 372] on icon at bounding box center [493, 446] width 10 height 10
click at [489, 372] on icon at bounding box center [493, 446] width 10 height 10
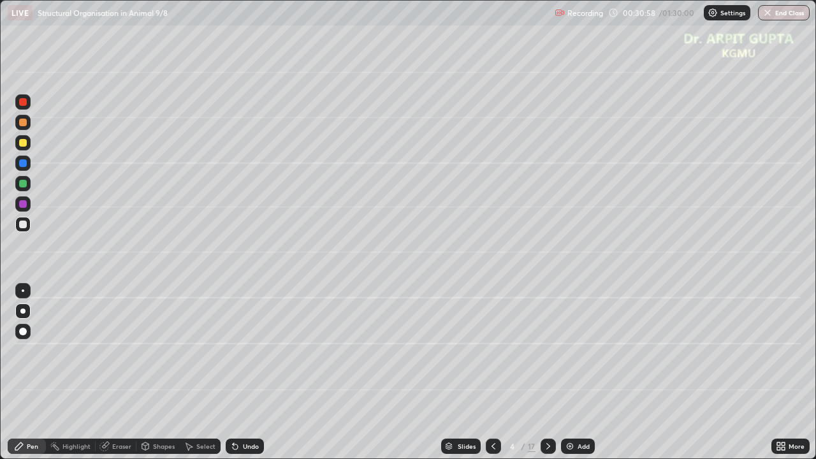
click at [493, 372] on icon at bounding box center [493, 446] width 4 height 6
click at [24, 206] on div at bounding box center [23, 204] width 8 height 8
click at [547, 372] on icon at bounding box center [548, 446] width 10 height 10
click at [551, 372] on icon at bounding box center [548, 446] width 10 height 10
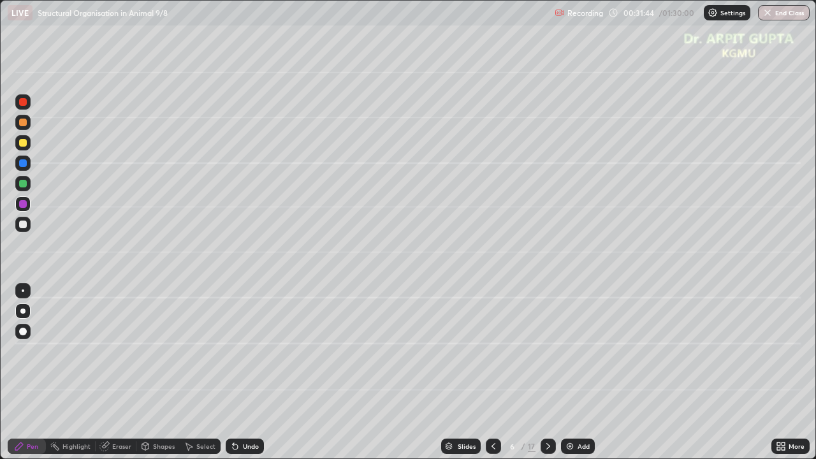
click at [24, 185] on div at bounding box center [23, 184] width 8 height 8
click at [24, 224] on div at bounding box center [23, 224] width 8 height 8
click at [491, 372] on icon at bounding box center [493, 446] width 4 height 6
click at [493, 372] on icon at bounding box center [493, 446] width 10 height 10
click at [233, 372] on icon at bounding box center [233, 443] width 1 height 1
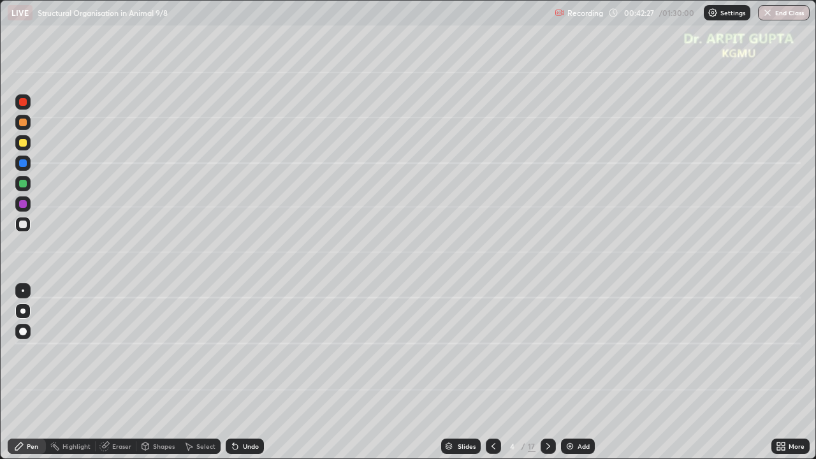
click at [546, 372] on icon at bounding box center [548, 446] width 4 height 6
click at [547, 372] on icon at bounding box center [548, 446] width 10 height 10
click at [548, 372] on icon at bounding box center [548, 446] width 10 height 10
click at [25, 187] on div at bounding box center [22, 183] width 15 height 15
click at [229, 372] on div "Undo" at bounding box center [245, 445] width 38 height 15
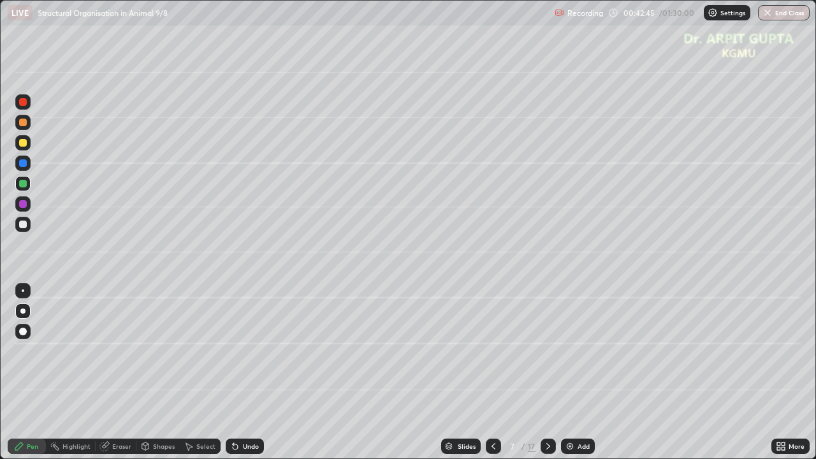
click at [229, 372] on div "Undo" at bounding box center [245, 445] width 38 height 15
click at [24, 227] on div at bounding box center [23, 224] width 8 height 8
click at [22, 307] on div at bounding box center [22, 310] width 15 height 15
click at [243, 372] on div "Undo" at bounding box center [245, 445] width 38 height 15
click at [24, 227] on div at bounding box center [23, 224] width 8 height 8
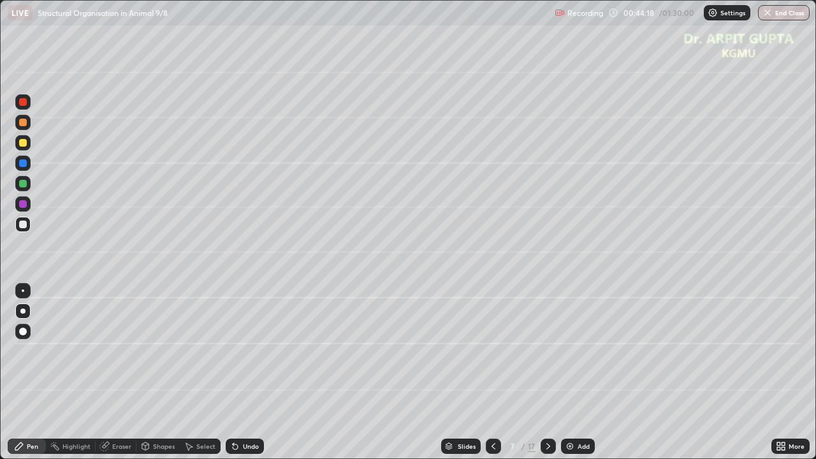
click at [22, 142] on div at bounding box center [23, 143] width 8 height 8
click at [128, 372] on div "Eraser" at bounding box center [116, 445] width 41 height 15
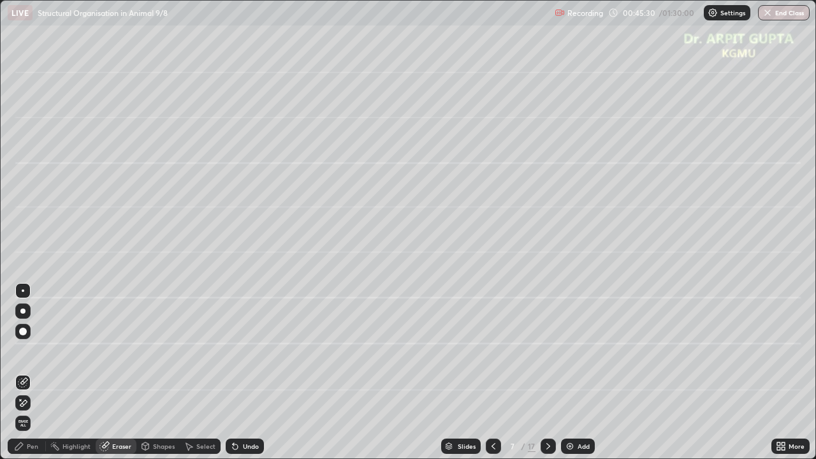
click at [28, 372] on div "Pen" at bounding box center [32, 446] width 11 height 6
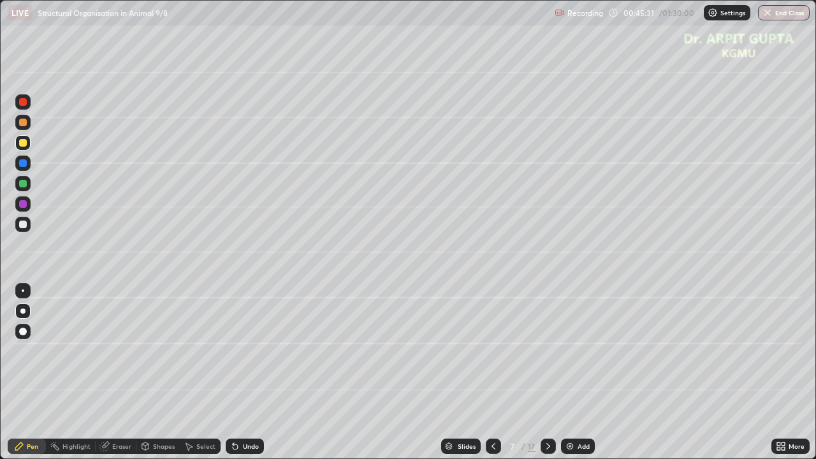
click at [25, 229] on div at bounding box center [22, 224] width 15 height 15
click at [125, 372] on div "Eraser" at bounding box center [121, 446] width 19 height 6
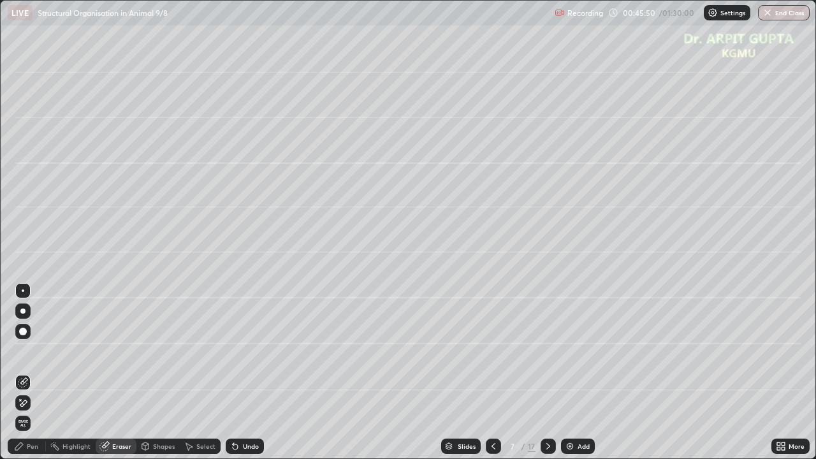
click at [36, 372] on div "Pen" at bounding box center [32, 446] width 11 height 6
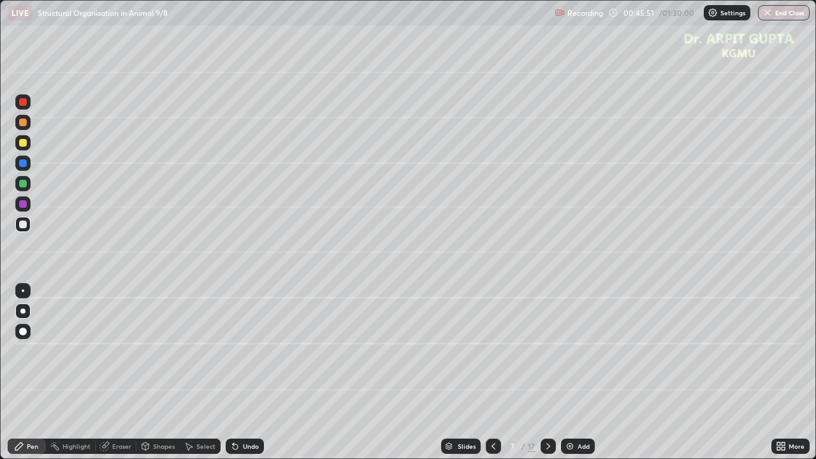
click at [22, 144] on div at bounding box center [23, 143] width 8 height 8
click at [24, 224] on div at bounding box center [23, 224] width 8 height 8
click at [21, 165] on div at bounding box center [23, 163] width 8 height 8
click at [25, 226] on div at bounding box center [23, 224] width 8 height 8
click at [778, 372] on icon at bounding box center [778, 448] width 3 height 3
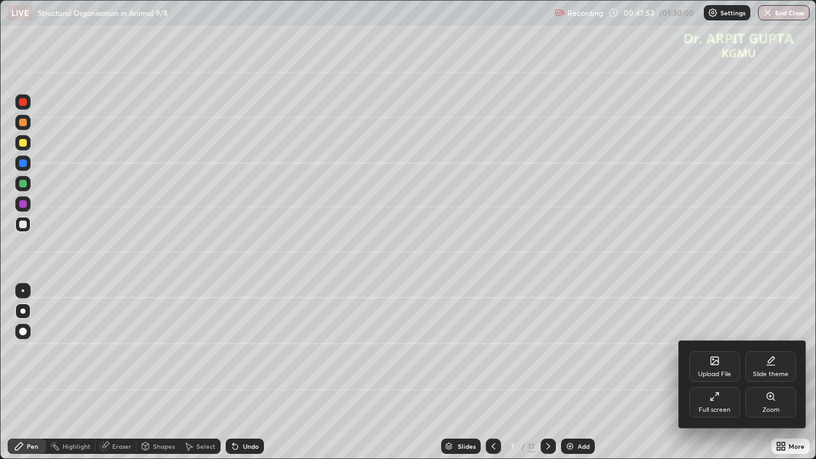
click at [718, 367] on div "Upload File" at bounding box center [714, 366] width 51 height 31
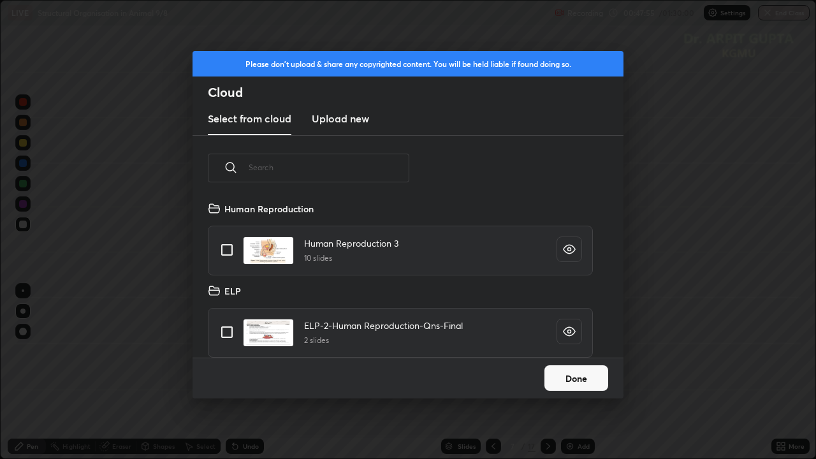
scroll to position [157, 409]
click at [348, 122] on h3 "Upload new" at bounding box center [340, 118] width 57 height 15
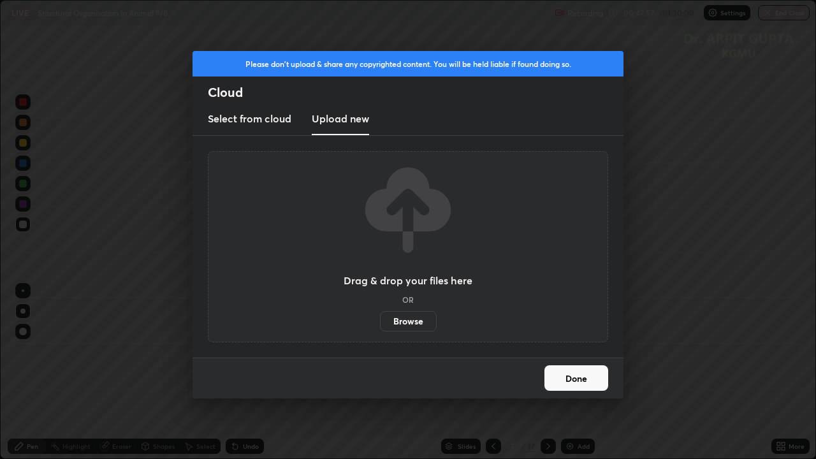
click at [277, 123] on h3 "Select from cloud" at bounding box center [249, 118] width 83 height 15
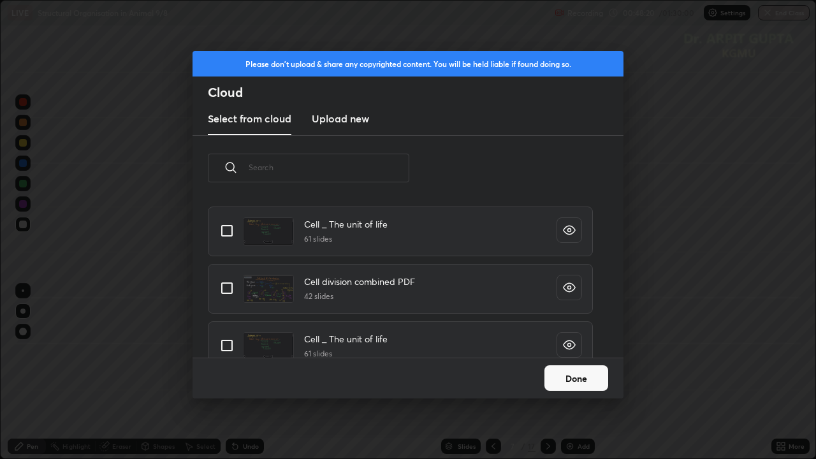
click at [308, 168] on input "text" at bounding box center [328, 167] width 161 height 54
click at [287, 169] on input "text" at bounding box center [328, 167] width 161 height 54
click at [267, 167] on input "text" at bounding box center [328, 167] width 161 height 54
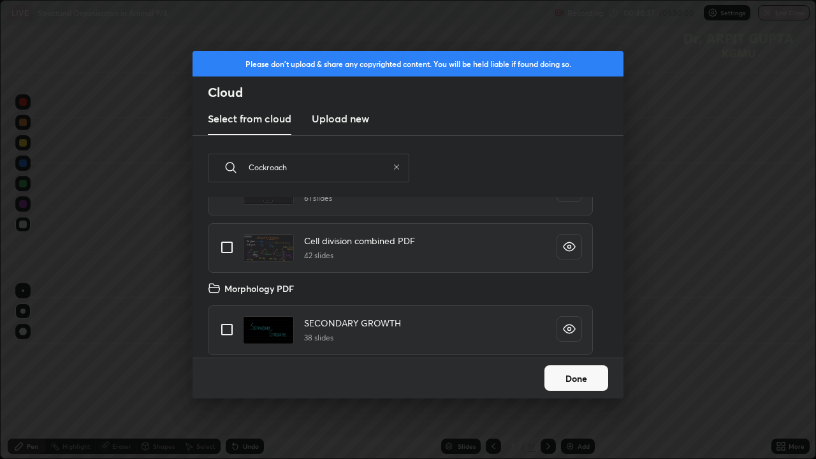
scroll to position [86, 0]
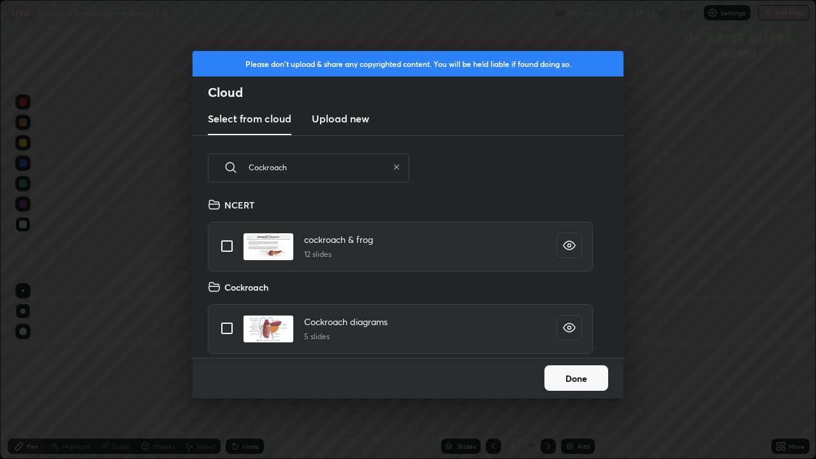
type input "Cockroach"
click at [227, 327] on input "grid" at bounding box center [226, 328] width 27 height 27
checkbox input "true"
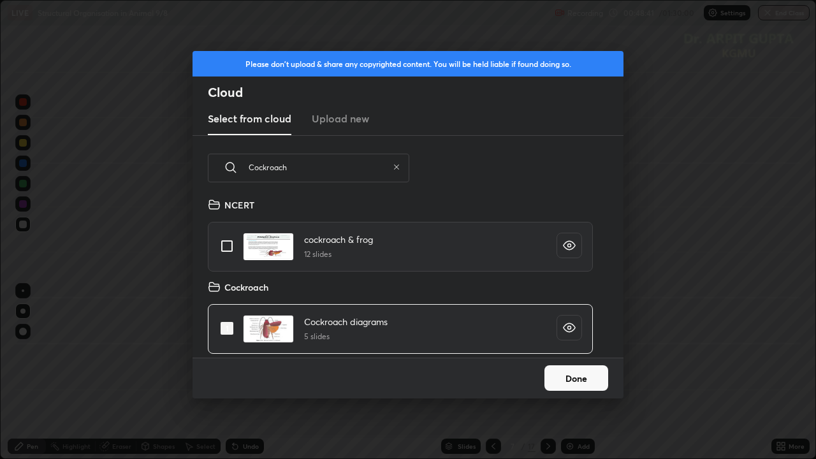
click at [578, 372] on button "Done" at bounding box center [576, 377] width 64 height 25
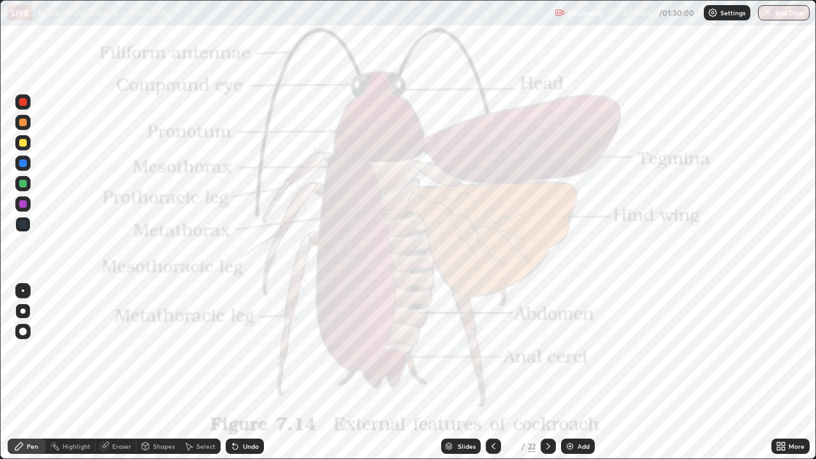
click at [546, 372] on icon at bounding box center [548, 446] width 10 height 10
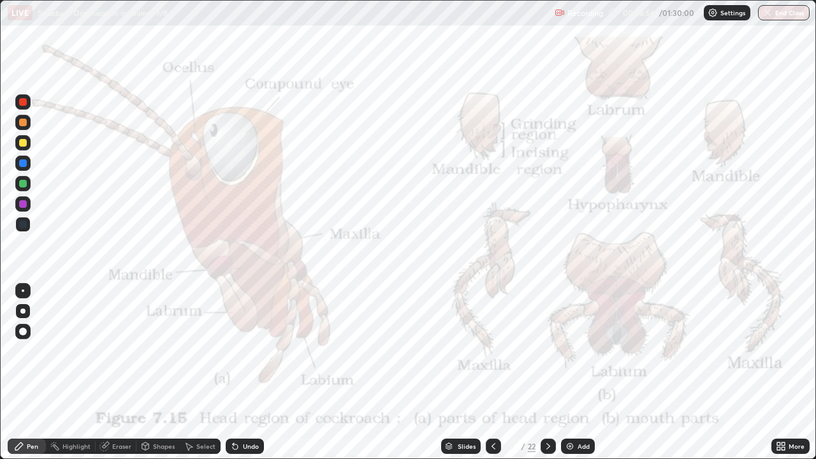
click at [24, 162] on div at bounding box center [23, 163] width 8 height 8
click at [23, 311] on div at bounding box center [22, 310] width 5 height 5
click at [463, 372] on div "Slides" at bounding box center [466, 446] width 18 height 6
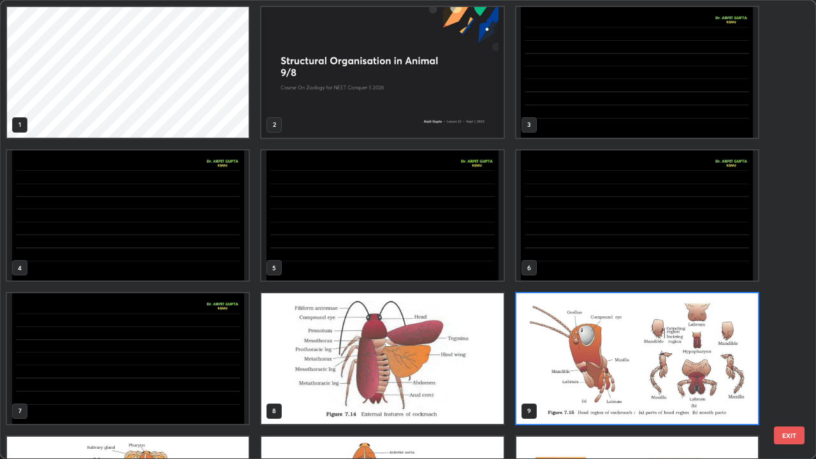
scroll to position [454, 808]
click at [229, 345] on img "grid" at bounding box center [127, 358] width 241 height 131
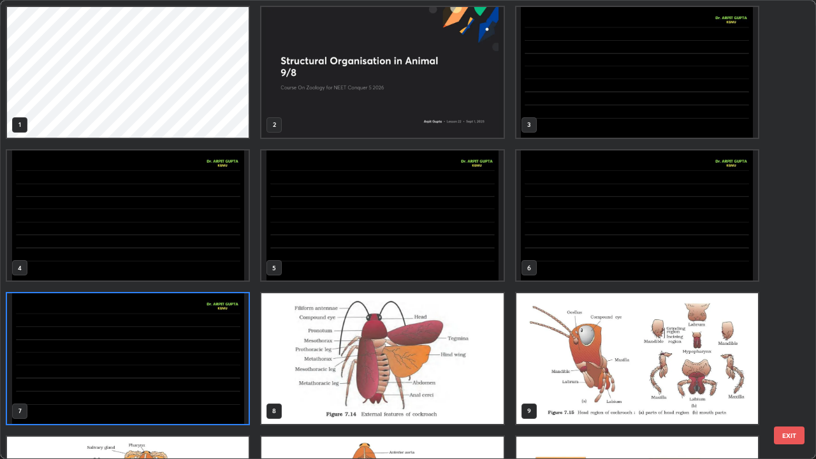
click at [226, 341] on img "grid" at bounding box center [127, 358] width 241 height 131
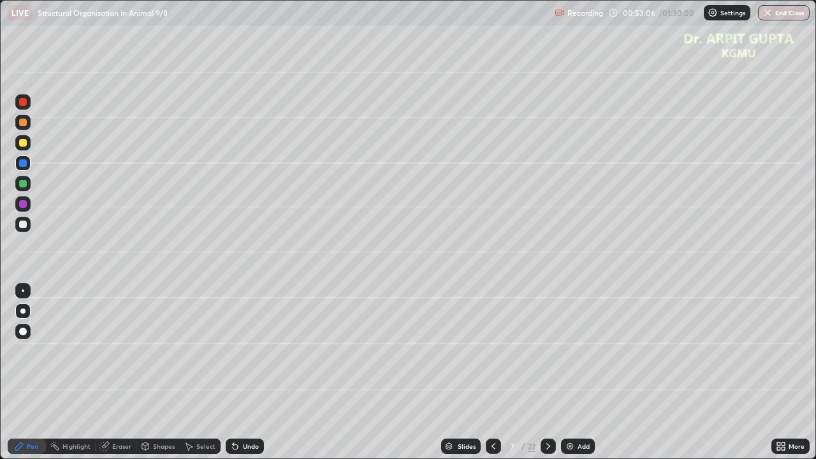
click at [491, 372] on icon at bounding box center [493, 446] width 10 height 10
click at [493, 372] on icon at bounding box center [493, 446] width 10 height 10
click at [491, 372] on icon at bounding box center [493, 446] width 10 height 10
click at [547, 372] on icon at bounding box center [548, 446] width 10 height 10
click at [549, 372] on icon at bounding box center [548, 446] width 10 height 10
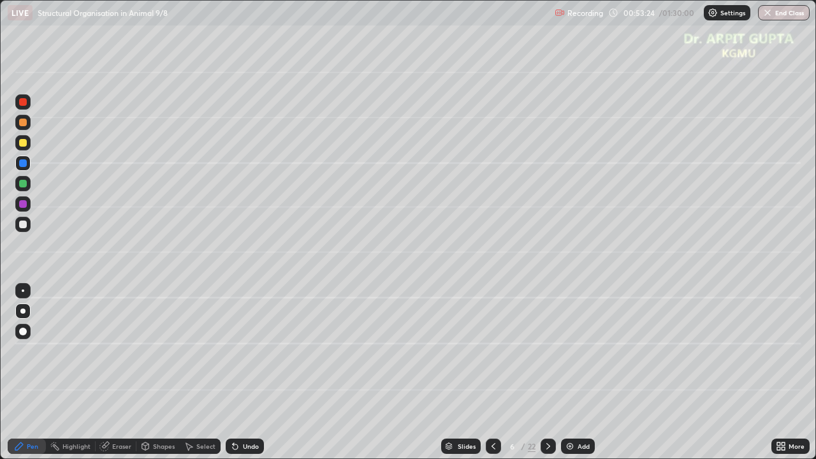
click at [547, 372] on icon at bounding box center [548, 446] width 10 height 10
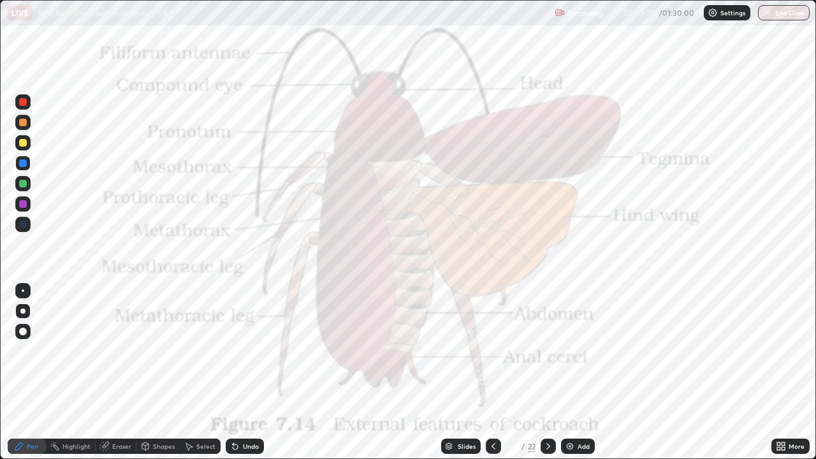
click at [549, 372] on div at bounding box center [547, 445] width 15 height 15
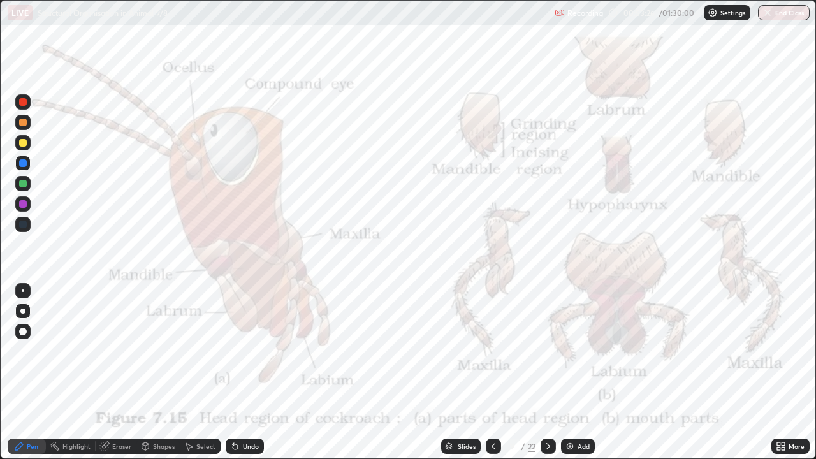
click at [549, 372] on icon at bounding box center [548, 446] width 10 height 10
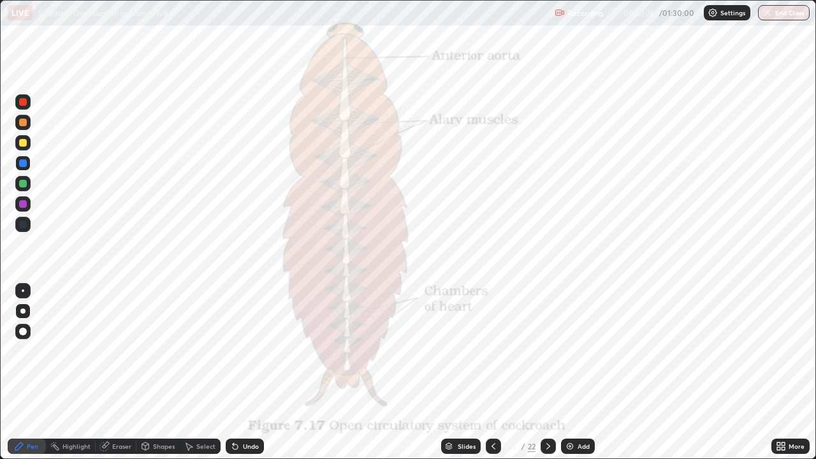
click at [547, 372] on icon at bounding box center [548, 446] width 10 height 10
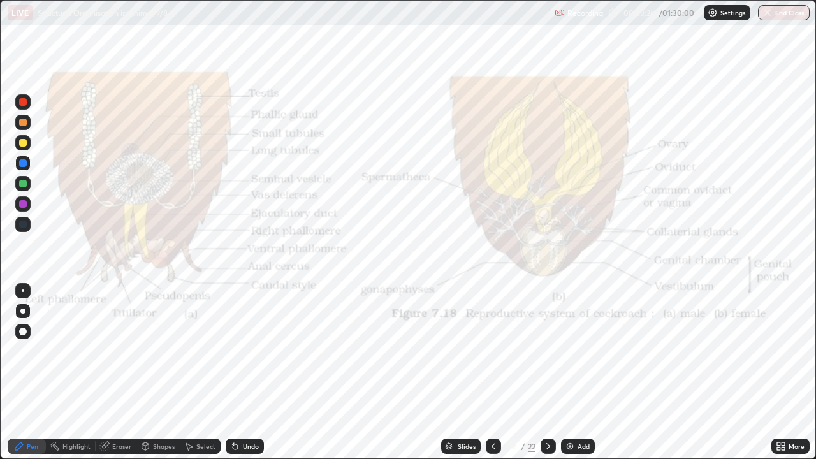
click at [548, 372] on icon at bounding box center [548, 446] width 4 height 6
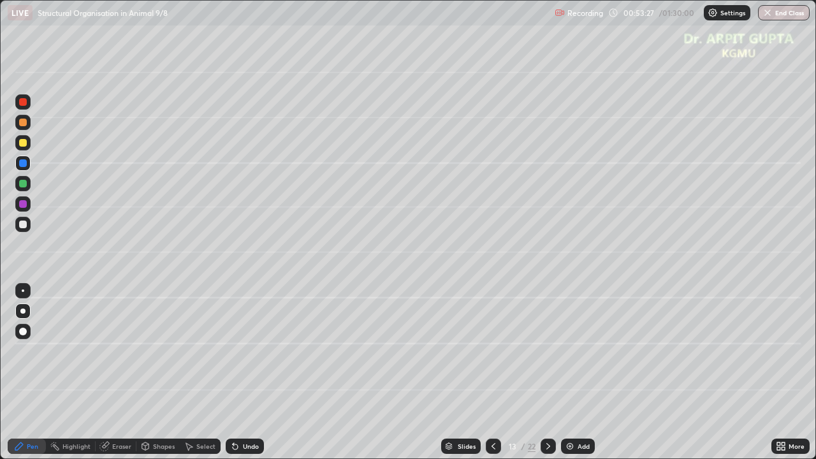
click at [548, 372] on icon at bounding box center [548, 446] width 4 height 6
click at [491, 372] on icon at bounding box center [493, 446] width 10 height 10
click at [492, 372] on icon at bounding box center [493, 446] width 10 height 10
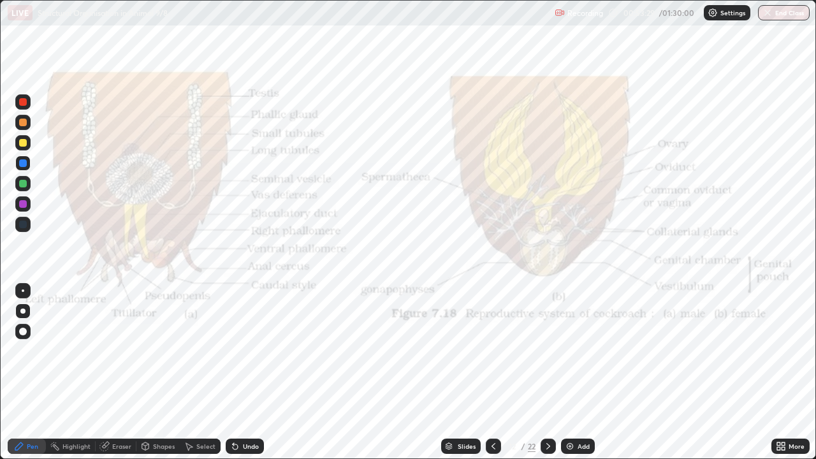
click at [549, 372] on icon at bounding box center [548, 446] width 10 height 10
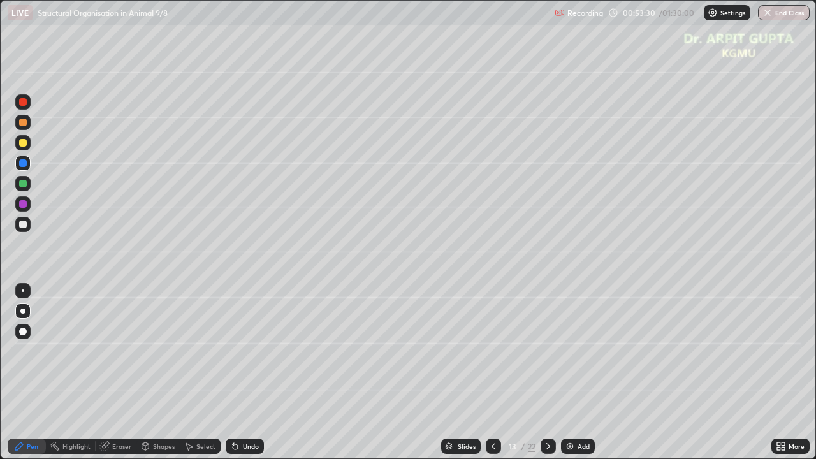
click at [24, 184] on div at bounding box center [23, 184] width 8 height 8
click at [23, 226] on div at bounding box center [23, 224] width 8 height 8
click at [24, 146] on div at bounding box center [23, 143] width 8 height 8
click at [25, 184] on div at bounding box center [23, 184] width 8 height 8
click at [25, 227] on div at bounding box center [22, 224] width 15 height 15
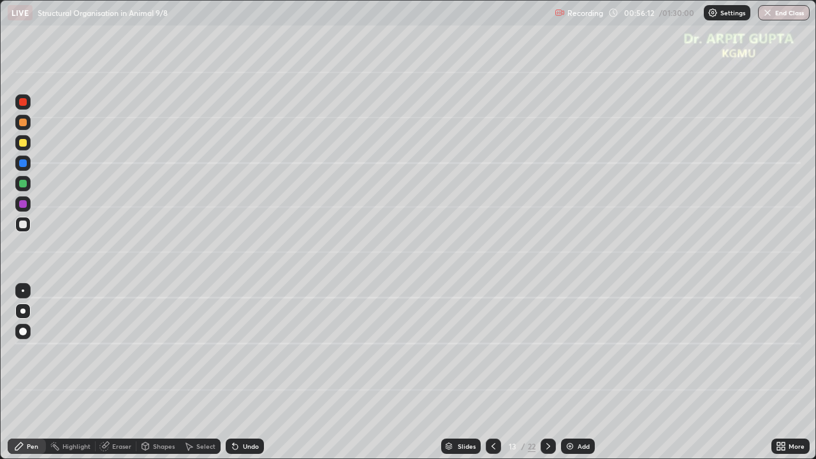
click at [27, 222] on div at bounding box center [22, 224] width 15 height 15
click at [26, 124] on div at bounding box center [23, 123] width 8 height 8
click at [24, 224] on div at bounding box center [23, 224] width 8 height 8
click at [22, 166] on div at bounding box center [23, 163] width 8 height 8
click at [24, 185] on div at bounding box center [23, 184] width 8 height 8
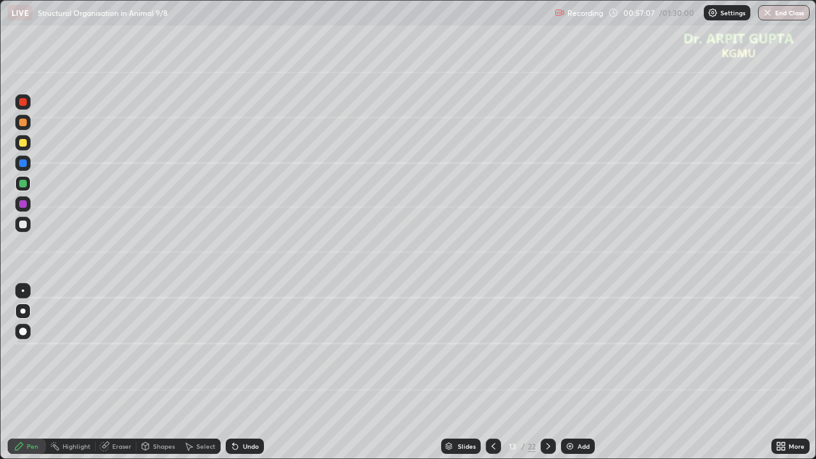
click at [29, 147] on div at bounding box center [22, 142] width 15 height 15
click at [248, 372] on div "Undo" at bounding box center [251, 446] width 16 height 6
click at [29, 129] on div at bounding box center [22, 122] width 15 height 20
click at [543, 372] on icon at bounding box center [548, 446] width 10 height 10
click at [234, 372] on icon at bounding box center [235, 446] width 10 height 10
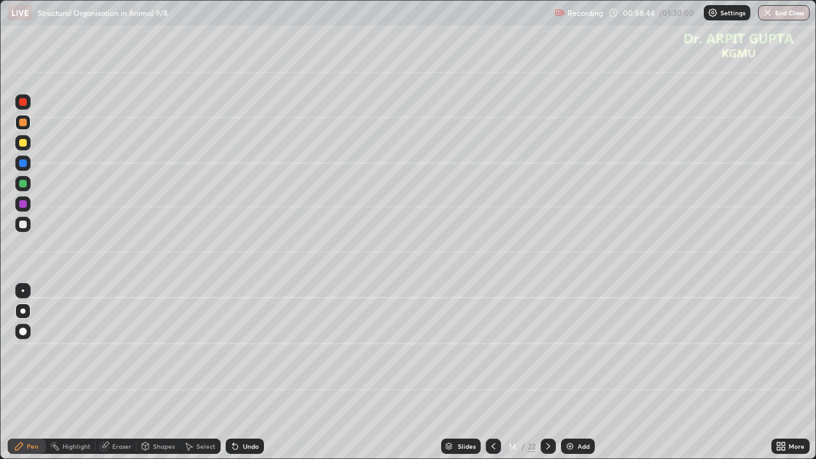
click at [125, 372] on div "Eraser" at bounding box center [121, 446] width 19 height 6
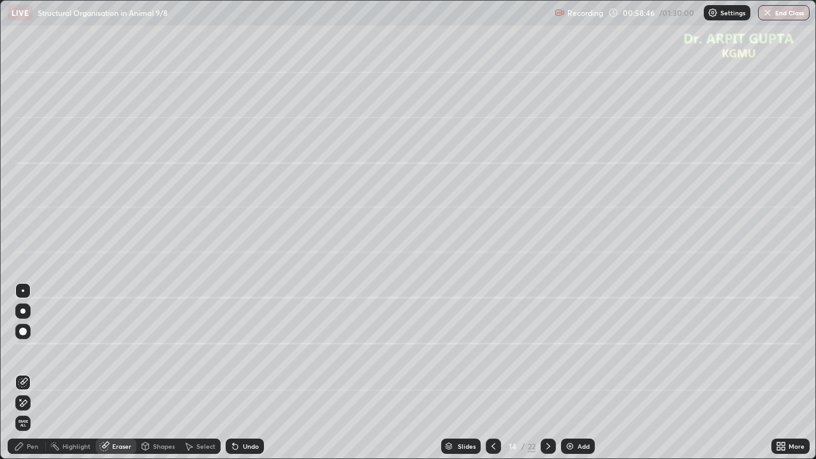
click at [38, 372] on div "Pen" at bounding box center [27, 445] width 38 height 15
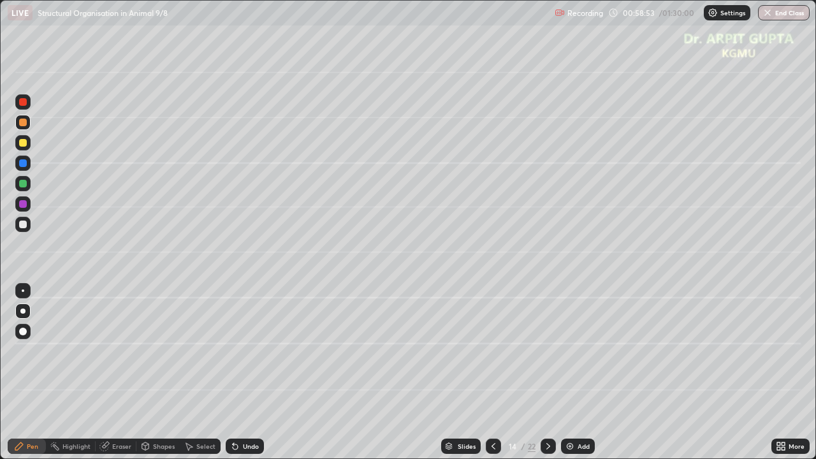
click at [122, 372] on div "Eraser" at bounding box center [121, 446] width 19 height 6
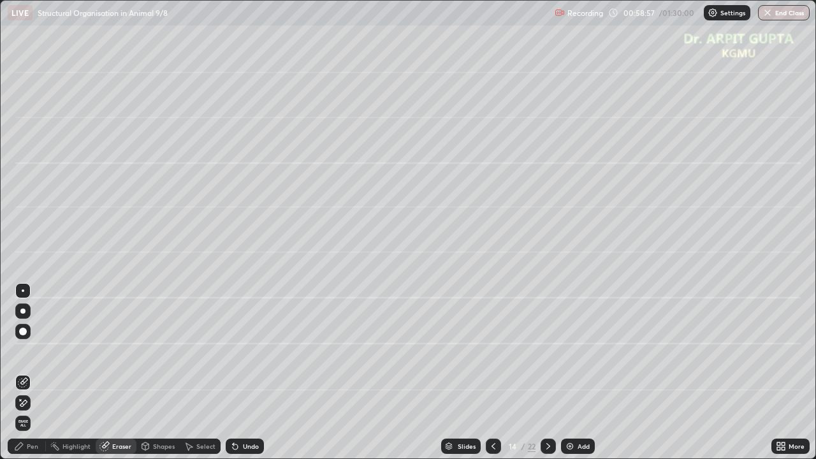
click at [31, 372] on div "Pen" at bounding box center [32, 446] width 11 height 6
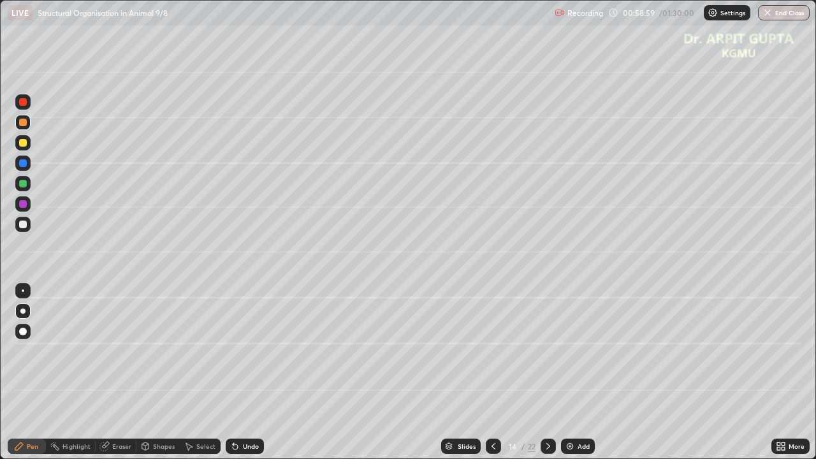
click at [25, 226] on div at bounding box center [23, 224] width 8 height 8
click at [23, 291] on div at bounding box center [23, 290] width 3 height 3
click at [25, 310] on div at bounding box center [22, 310] width 5 height 5
click at [24, 125] on div at bounding box center [23, 123] width 8 height 8
click at [128, 372] on div "Eraser" at bounding box center [121, 446] width 19 height 6
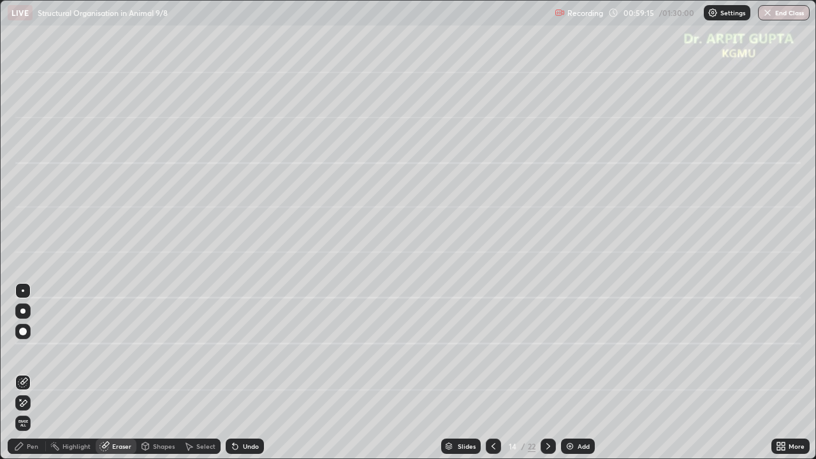
click at [40, 372] on div "Pen" at bounding box center [27, 445] width 38 height 15
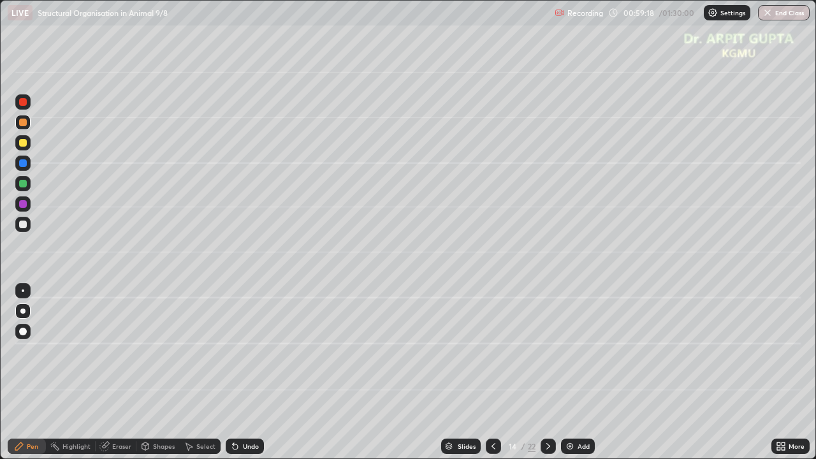
click at [240, 372] on div "Undo" at bounding box center [245, 445] width 38 height 15
click at [243, 372] on div "Undo" at bounding box center [251, 446] width 16 height 6
click at [133, 372] on div "Eraser" at bounding box center [116, 445] width 41 height 15
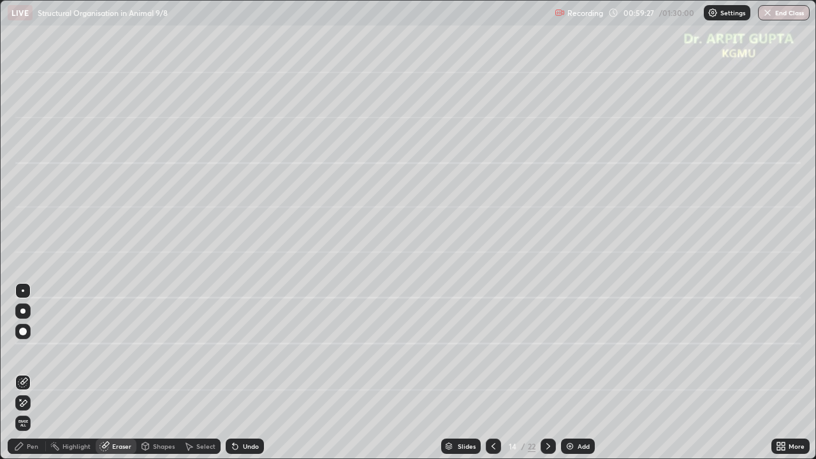
click at [26, 372] on div "Pen" at bounding box center [27, 445] width 38 height 15
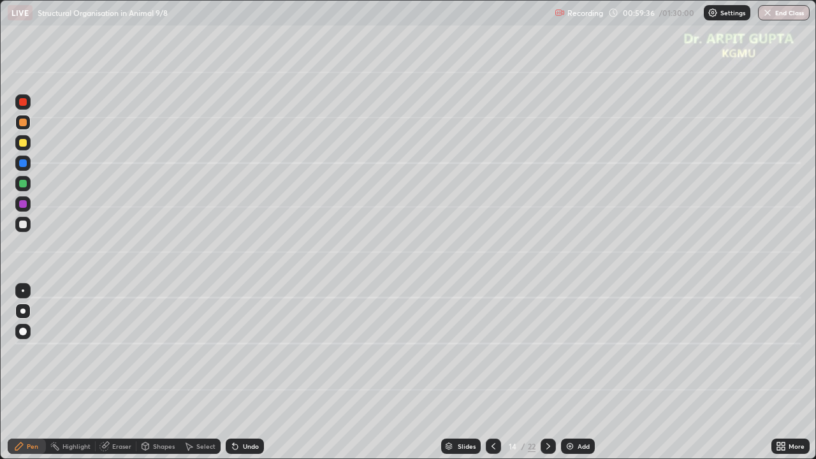
click at [24, 102] on div at bounding box center [23, 102] width 8 height 8
click at [160, 372] on div "Shapes" at bounding box center [164, 446] width 22 height 6
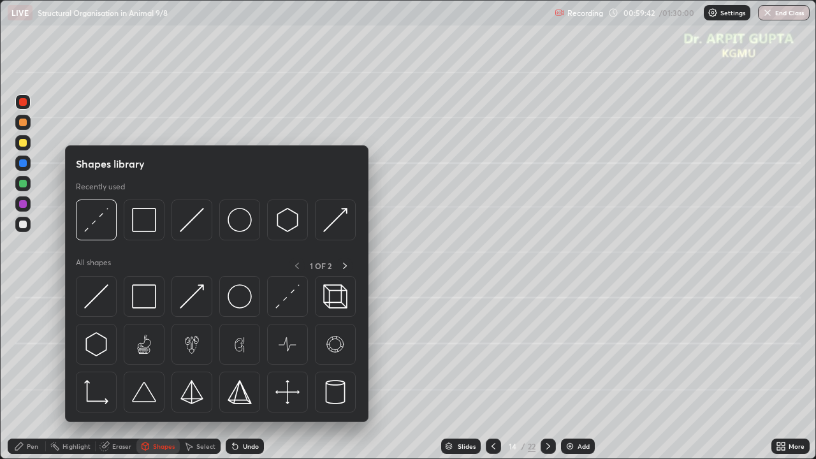
click at [30, 372] on div "Pen" at bounding box center [32, 446] width 11 height 6
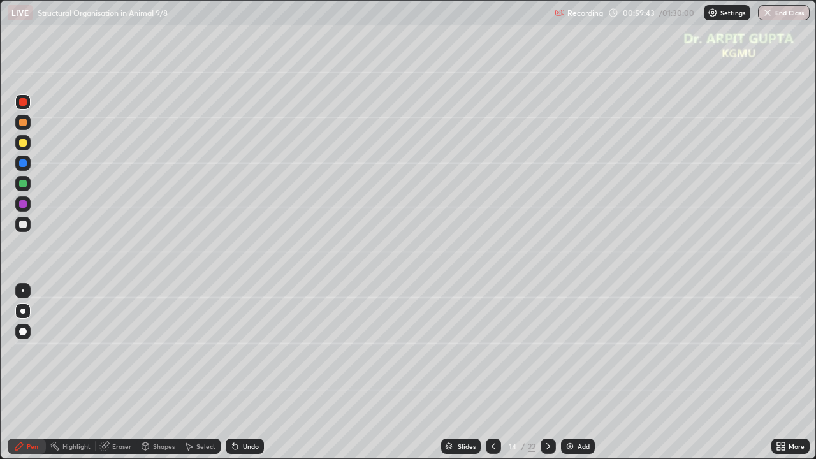
click at [23, 291] on div at bounding box center [23, 290] width 3 height 3
click at [153, 372] on div "Shapes" at bounding box center [164, 446] width 22 height 6
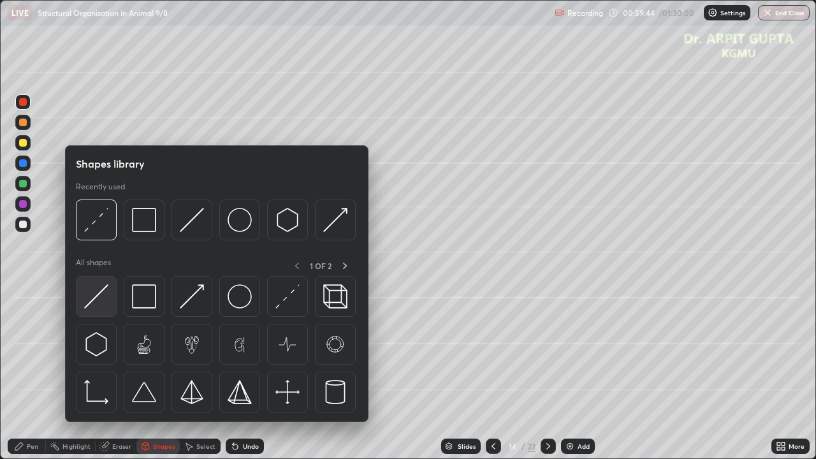
click at [103, 292] on img at bounding box center [96, 296] width 24 height 24
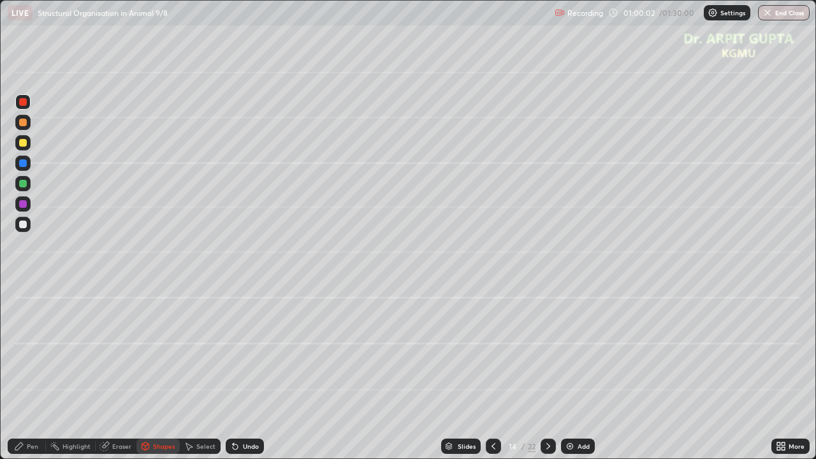
click at [26, 187] on div at bounding box center [22, 183] width 15 height 15
click at [36, 372] on div "Pen" at bounding box center [27, 445] width 38 height 15
click at [23, 331] on div at bounding box center [23, 332] width 8 height 8
click at [23, 311] on div at bounding box center [22, 310] width 5 height 5
click at [24, 140] on div at bounding box center [23, 143] width 8 height 8
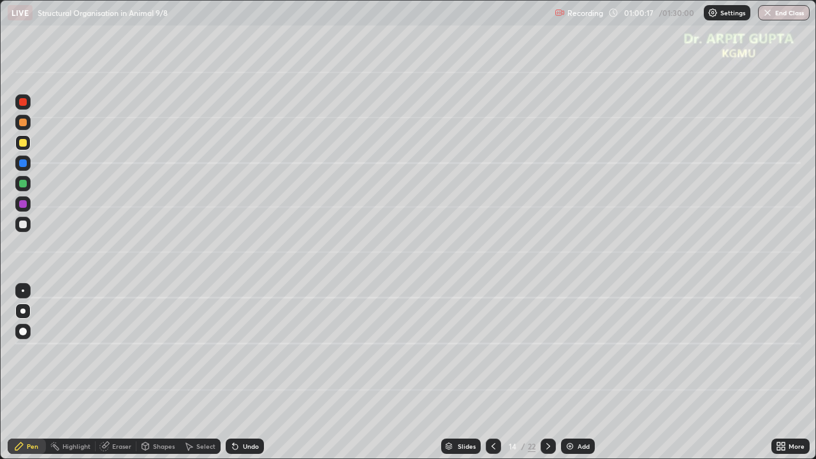
click at [245, 372] on div "Undo" at bounding box center [251, 446] width 16 height 6
click at [246, 372] on div "Undo" at bounding box center [251, 446] width 16 height 6
click at [25, 181] on div at bounding box center [23, 184] width 8 height 8
click at [24, 207] on div at bounding box center [23, 204] width 8 height 8
click at [125, 372] on div "Eraser" at bounding box center [121, 446] width 19 height 6
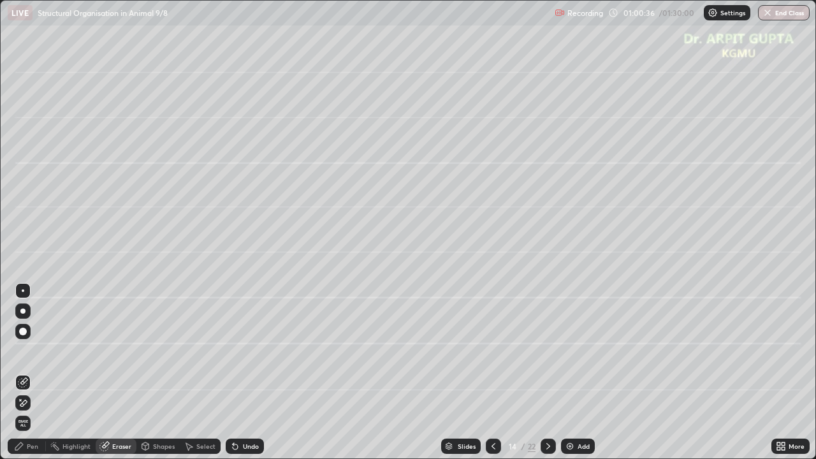
click at [41, 372] on div "Pen" at bounding box center [27, 445] width 38 height 15
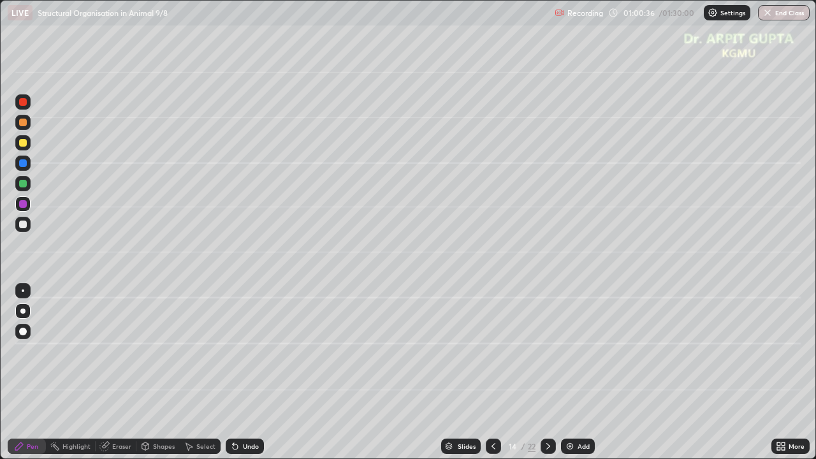
click at [23, 103] on div at bounding box center [23, 102] width 8 height 8
click at [22, 291] on div at bounding box center [23, 290] width 3 height 3
click at [22, 184] on div at bounding box center [23, 184] width 8 height 8
click at [23, 311] on div at bounding box center [22, 310] width 5 height 5
click at [239, 372] on div "Undo" at bounding box center [245, 445] width 38 height 15
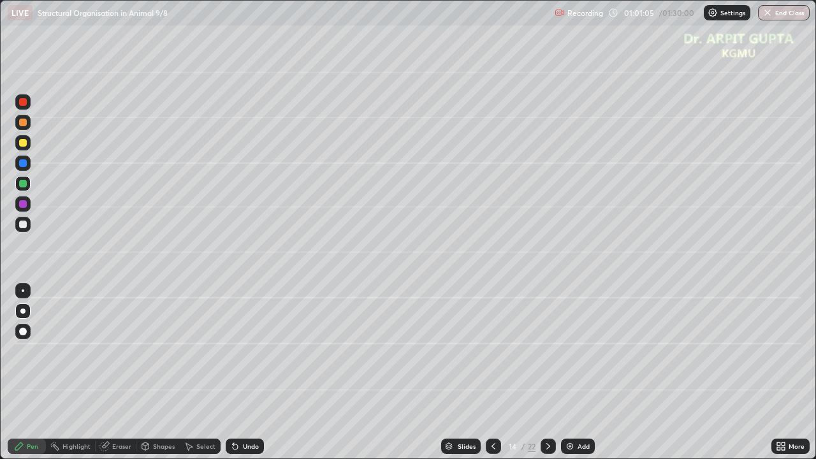
click at [27, 224] on div at bounding box center [22, 224] width 15 height 15
click at [112, 372] on div "Eraser" at bounding box center [121, 446] width 19 height 6
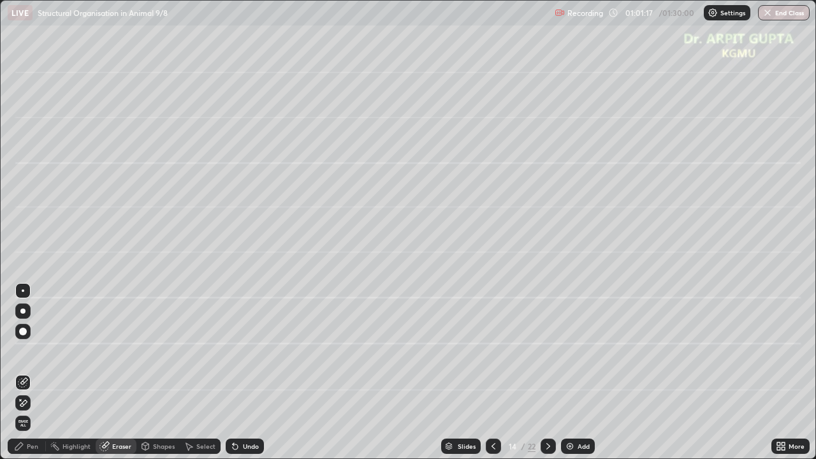
click at [34, 372] on div "Pen" at bounding box center [32, 446] width 11 height 6
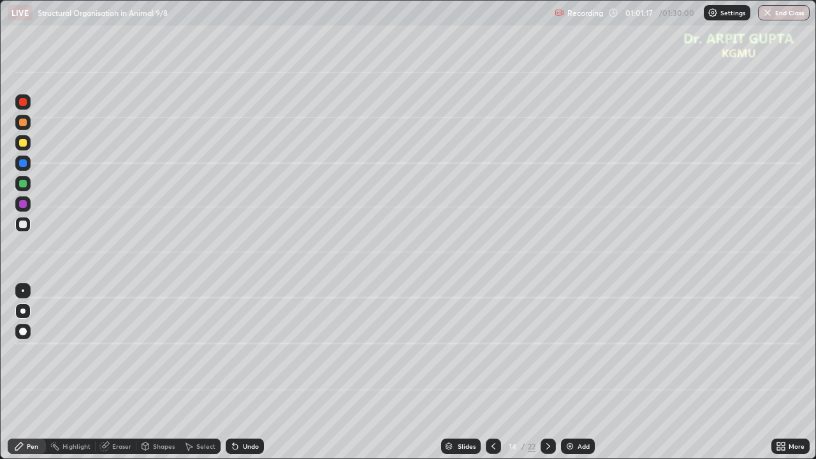
click at [25, 183] on div at bounding box center [23, 184] width 8 height 8
click at [20, 162] on div at bounding box center [23, 163] width 8 height 8
click at [22, 145] on div at bounding box center [23, 143] width 8 height 8
click at [29, 185] on div at bounding box center [22, 183] width 15 height 15
click at [19, 207] on div at bounding box center [22, 203] width 15 height 15
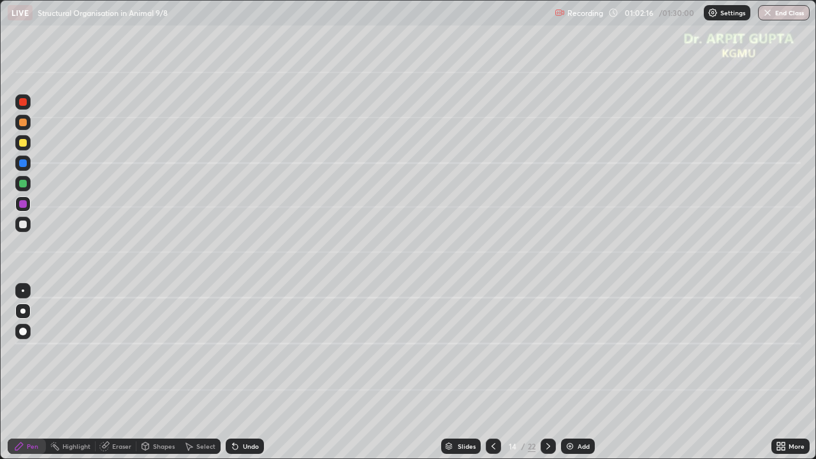
click at [25, 145] on div at bounding box center [23, 143] width 8 height 8
click at [231, 372] on icon at bounding box center [235, 446] width 10 height 10
click at [227, 372] on div "Undo" at bounding box center [245, 445] width 38 height 15
click at [228, 372] on div "Undo" at bounding box center [245, 445] width 38 height 15
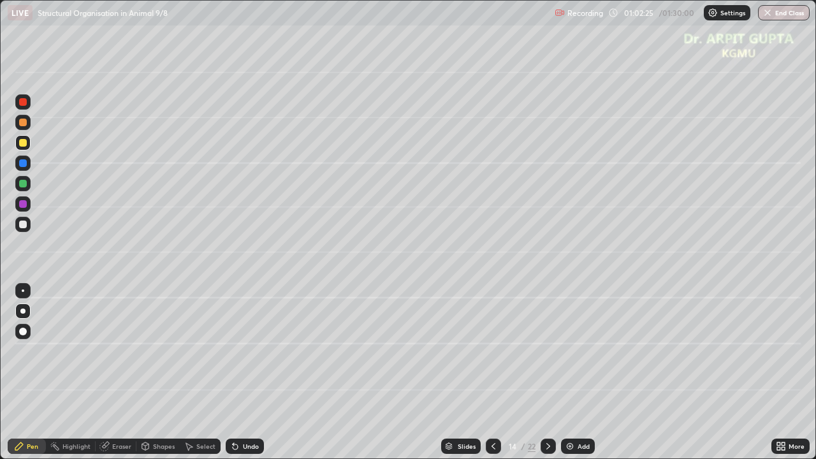
click at [226, 372] on div "Undo" at bounding box center [245, 445] width 38 height 15
click at [25, 226] on div at bounding box center [23, 224] width 8 height 8
click at [24, 165] on div at bounding box center [23, 163] width 8 height 8
click at [233, 372] on icon at bounding box center [233, 443] width 1 height 1
click at [226, 372] on div "Undo" at bounding box center [245, 445] width 38 height 15
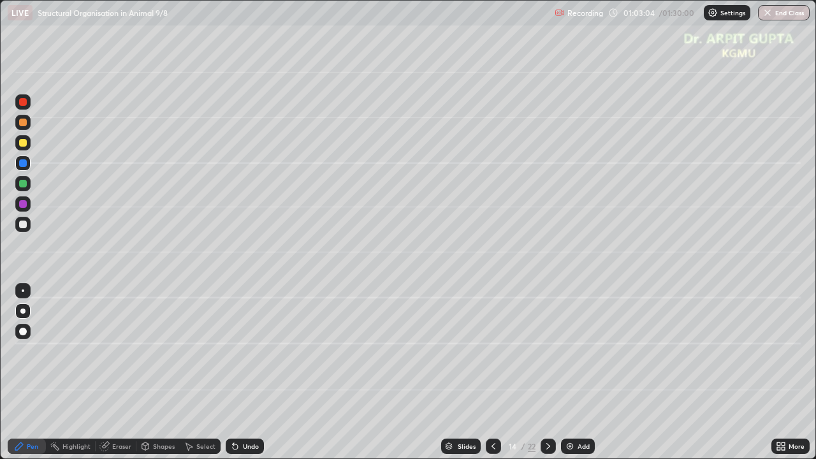
click at [233, 372] on icon at bounding box center [233, 443] width 1 height 1
click at [226, 372] on div "Undo" at bounding box center [245, 445] width 38 height 15
click at [116, 372] on div "Eraser" at bounding box center [116, 445] width 41 height 15
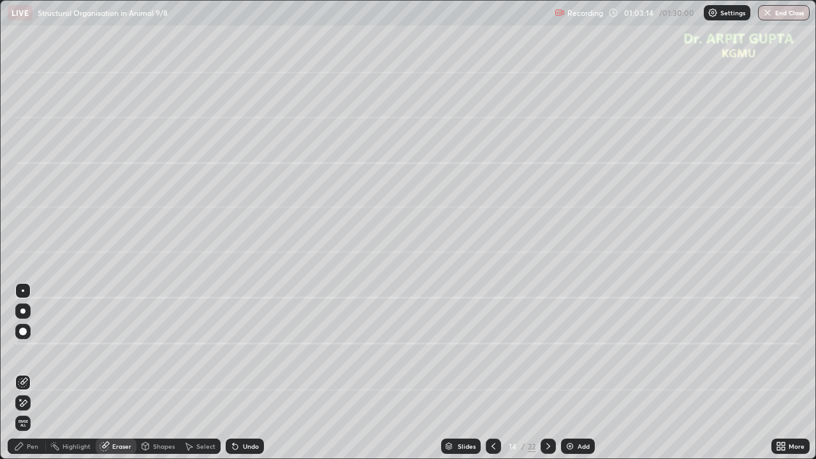
click at [40, 372] on div "Pen" at bounding box center [27, 445] width 38 height 15
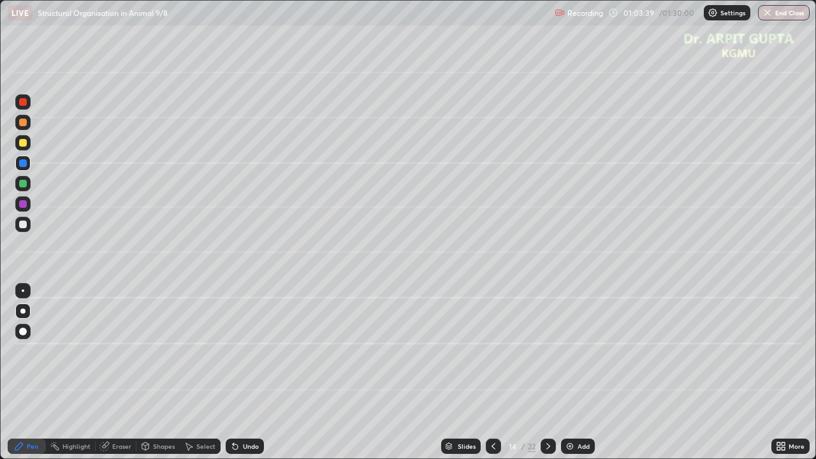
click at [22, 143] on div at bounding box center [23, 143] width 8 height 8
click at [25, 226] on div at bounding box center [23, 224] width 8 height 8
click at [29, 122] on div at bounding box center [22, 122] width 15 height 15
click at [247, 372] on div "Undo" at bounding box center [251, 446] width 16 height 6
click at [33, 228] on div "Erase all" at bounding box center [23, 229] width 31 height 408
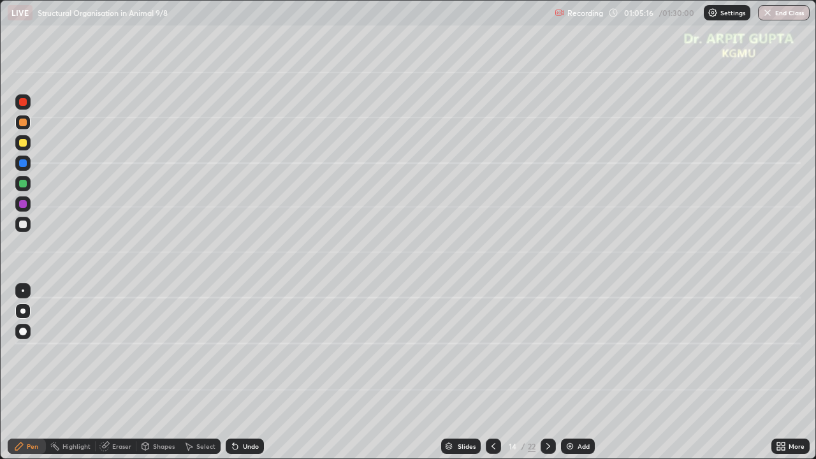
click at [27, 225] on div at bounding box center [22, 224] width 15 height 15
click at [29, 122] on div at bounding box center [22, 122] width 15 height 15
click at [466, 372] on div "Slides" at bounding box center [466, 446] width 18 height 6
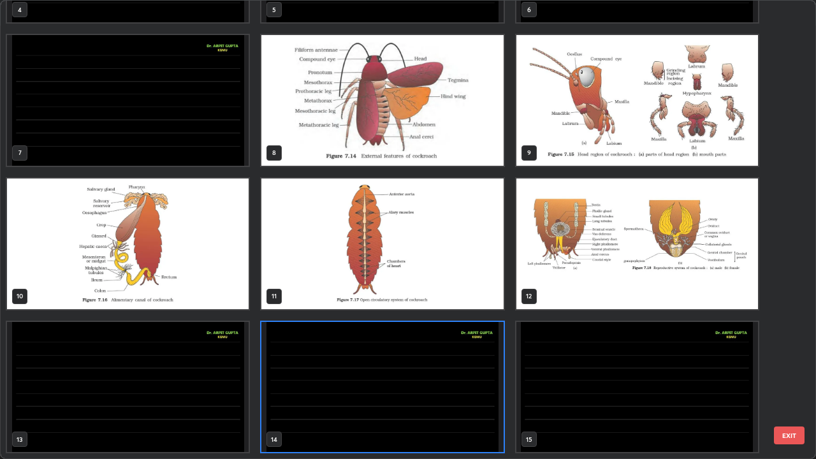
click at [455, 143] on img "grid" at bounding box center [381, 100] width 241 height 131
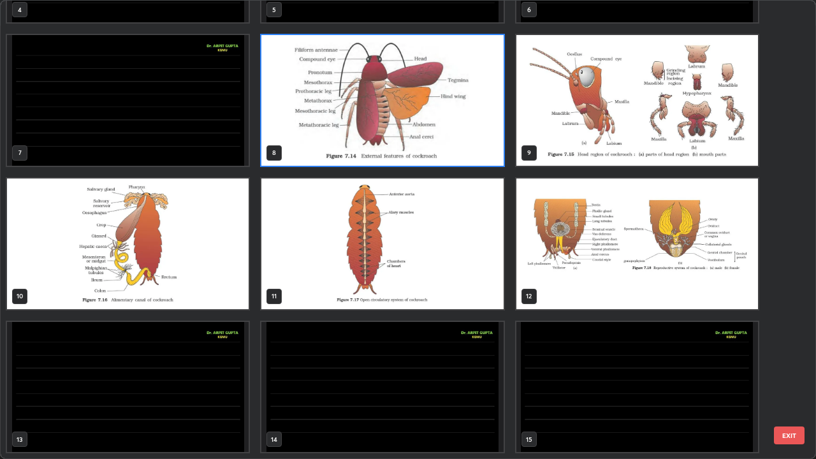
click at [482, 148] on img "grid" at bounding box center [381, 100] width 241 height 131
click at [479, 147] on img "grid" at bounding box center [381, 100] width 241 height 131
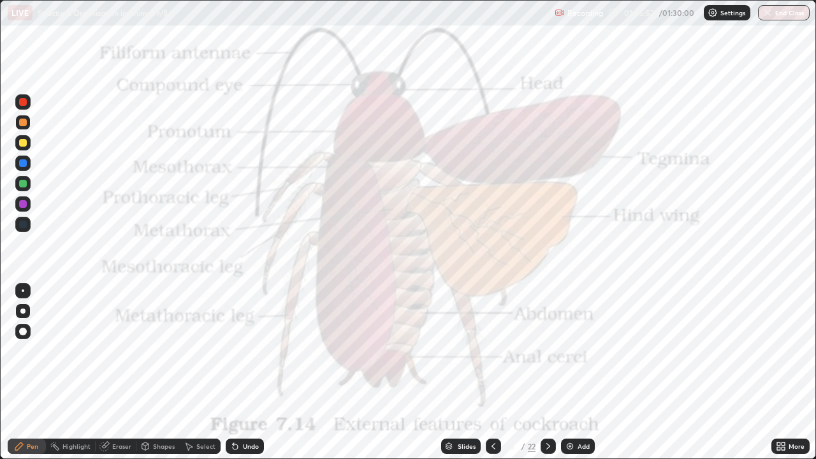
click at [552, 372] on div at bounding box center [547, 445] width 15 height 15
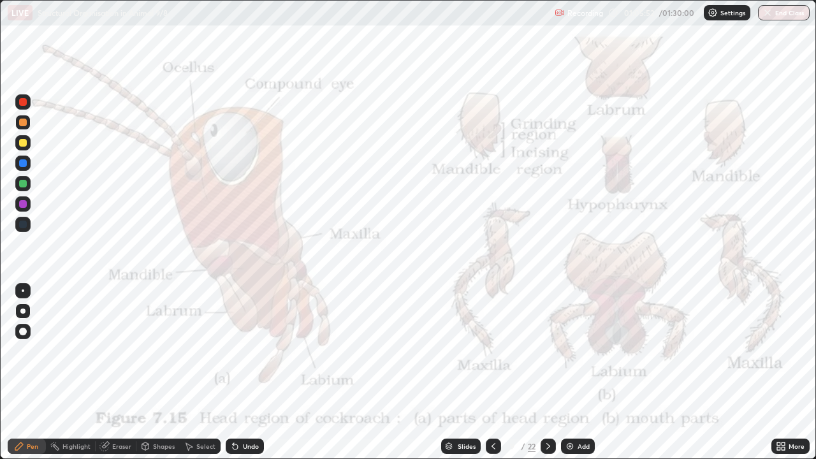
click at [550, 372] on div at bounding box center [547, 445] width 15 height 15
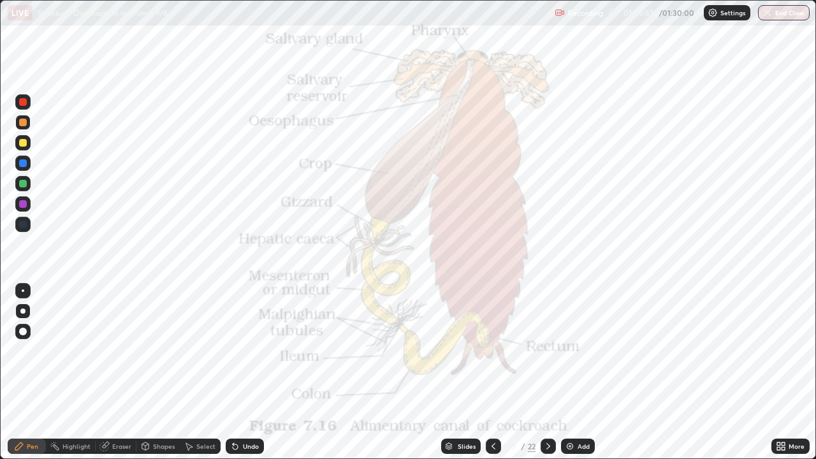
click at [552, 372] on div at bounding box center [547, 445] width 15 height 15
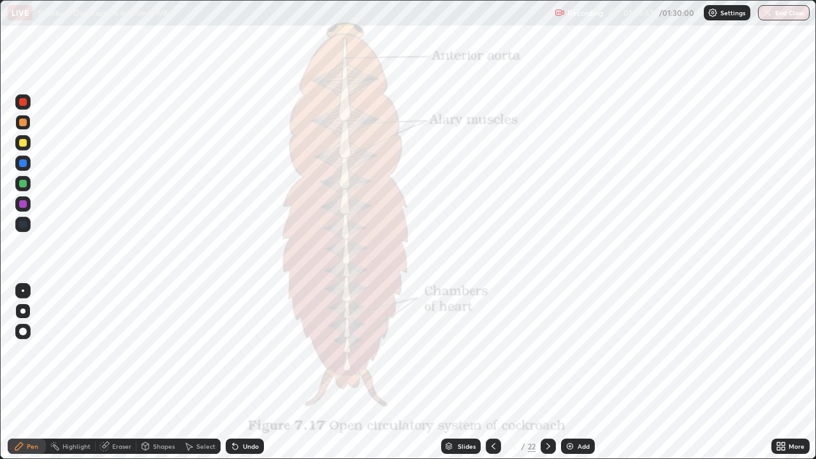
click at [554, 372] on div at bounding box center [547, 445] width 15 height 25
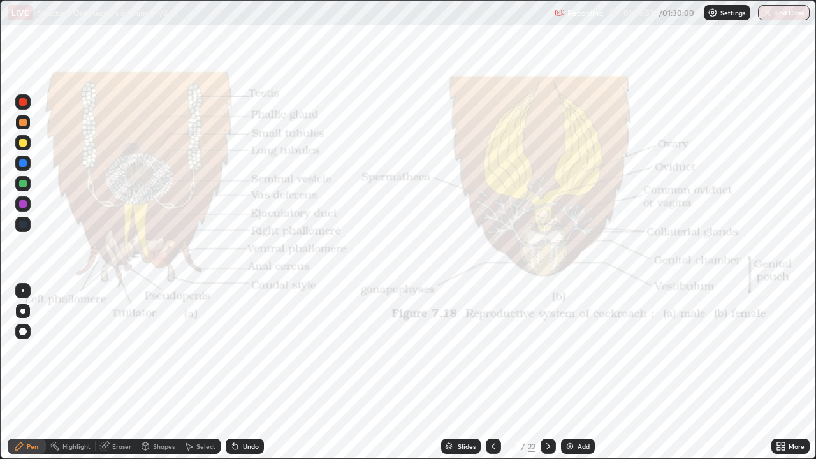
click at [553, 372] on div at bounding box center [547, 445] width 15 height 25
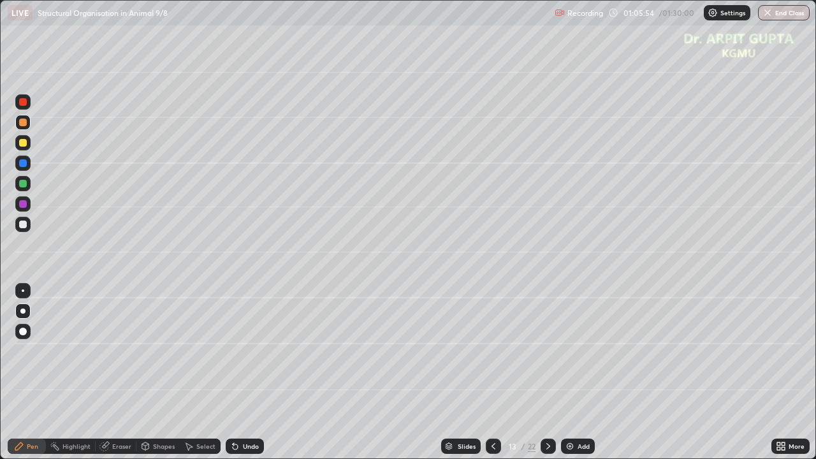
click at [551, 372] on div at bounding box center [547, 445] width 15 height 15
click at [251, 372] on div "Undo" at bounding box center [251, 446] width 16 height 6
click at [233, 372] on icon at bounding box center [235, 446] width 5 height 5
click at [236, 372] on icon at bounding box center [235, 446] width 5 height 5
click at [491, 372] on icon at bounding box center [493, 446] width 10 height 10
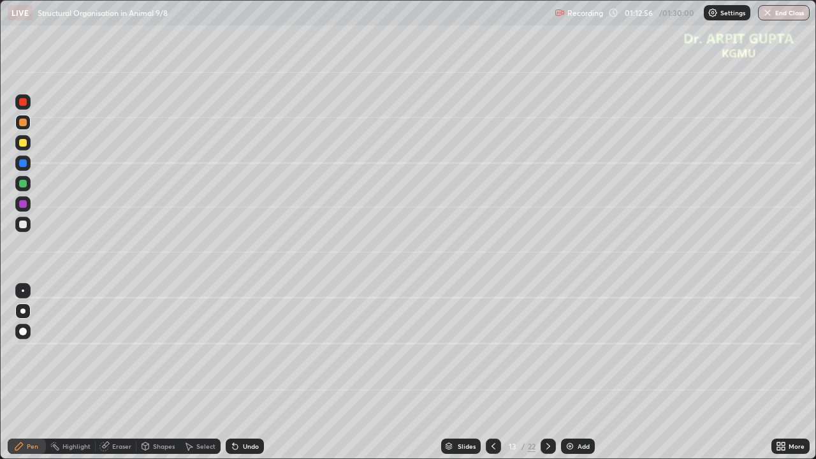
click at [492, 372] on icon at bounding box center [493, 446] width 10 height 10
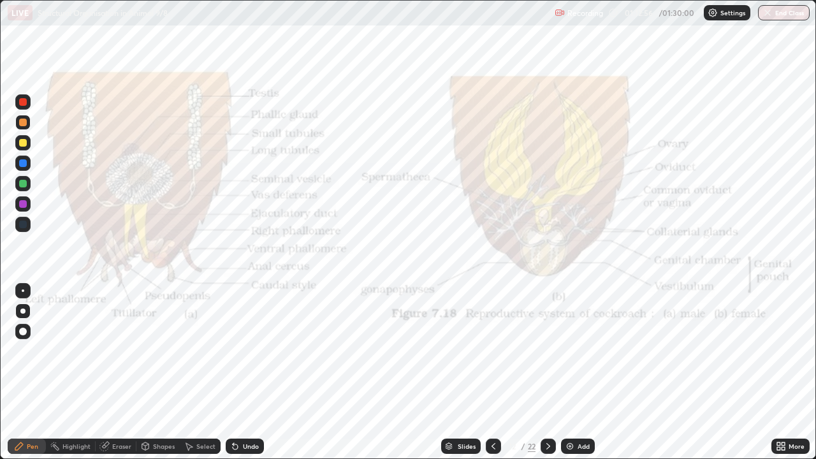
click at [491, 372] on icon at bounding box center [493, 446] width 10 height 10
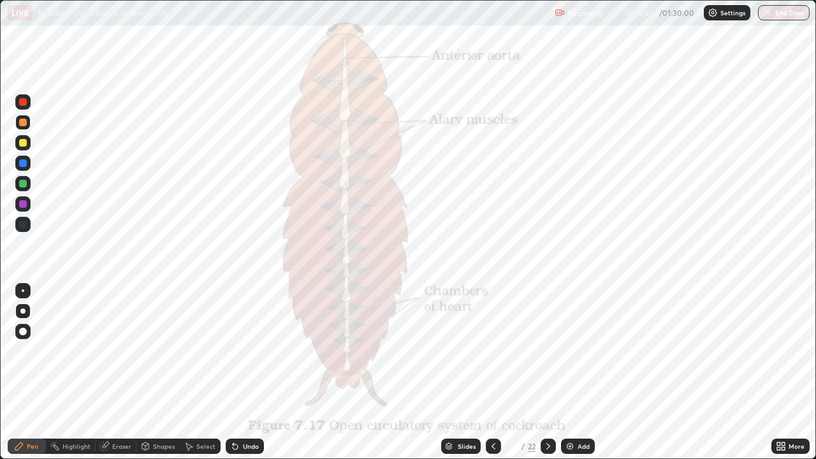
click at [490, 372] on icon at bounding box center [493, 446] width 10 height 10
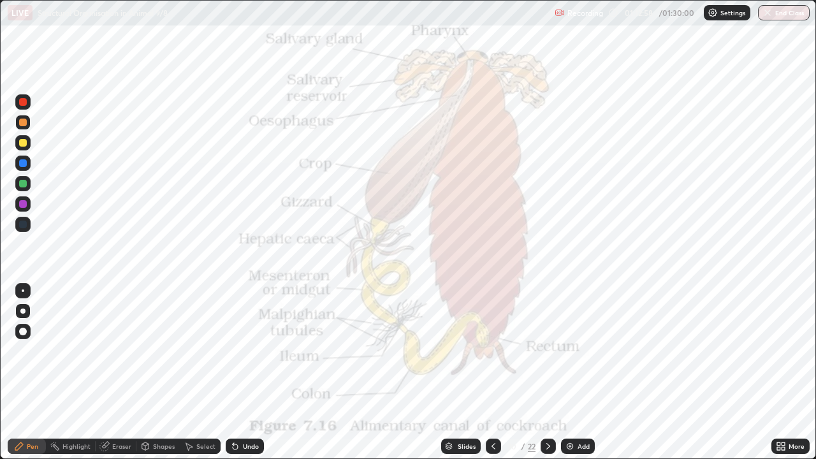
click at [491, 372] on icon at bounding box center [493, 446] width 4 height 6
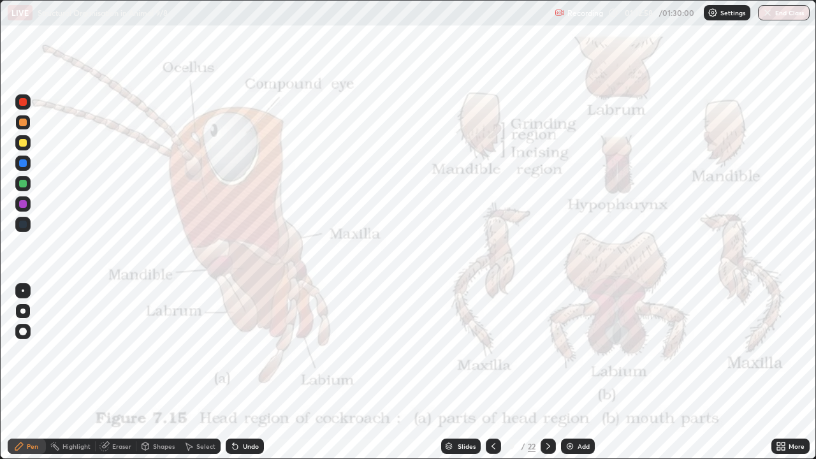
click at [493, 372] on icon at bounding box center [493, 446] width 10 height 10
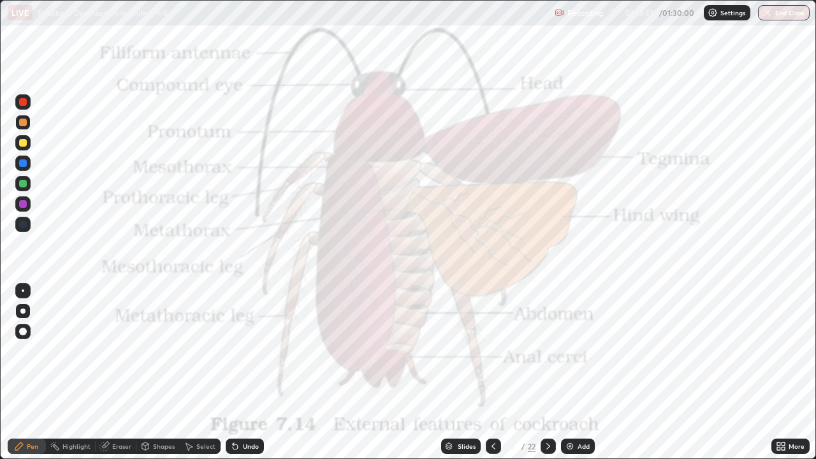
click at [238, 372] on div "Undo" at bounding box center [245, 445] width 38 height 15
click at [243, 372] on div "Undo" at bounding box center [251, 446] width 16 height 6
click at [244, 372] on div "Undo" at bounding box center [245, 445] width 38 height 15
click at [23, 143] on div at bounding box center [23, 143] width 8 height 8
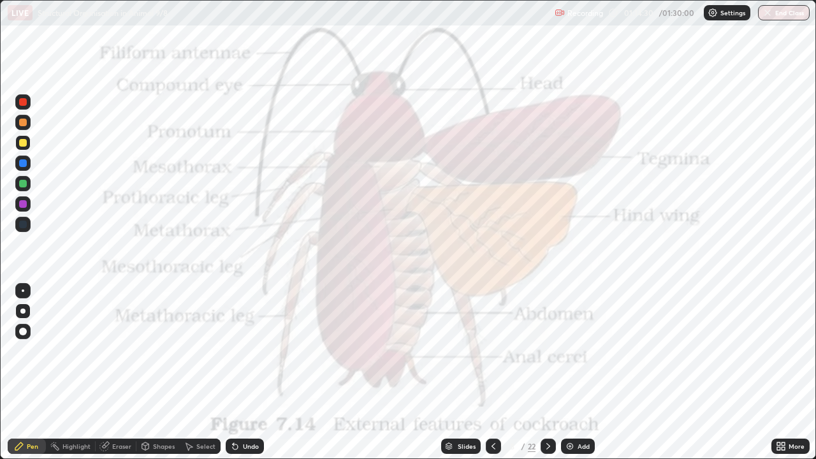
click at [233, 372] on icon at bounding box center [235, 446] width 5 height 5
click at [235, 372] on div "Undo" at bounding box center [245, 445] width 38 height 15
click at [239, 372] on div "Undo" at bounding box center [245, 445] width 38 height 15
click at [240, 372] on div "Undo" at bounding box center [245, 445] width 38 height 15
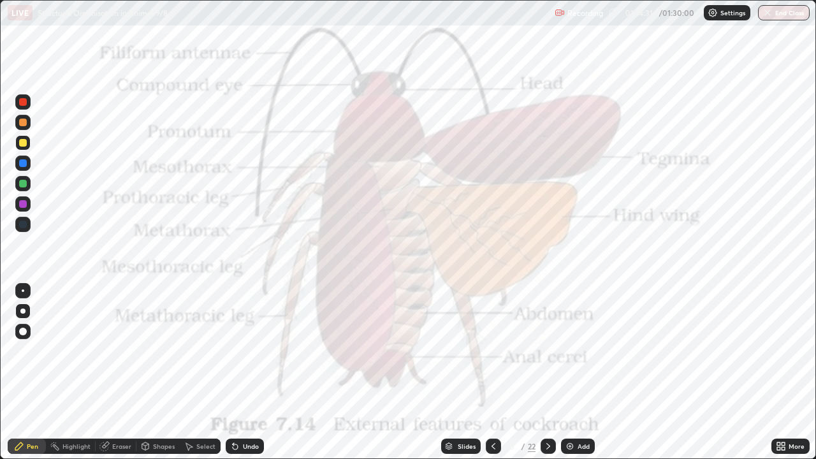
click at [243, 372] on div "Undo" at bounding box center [251, 446] width 16 height 6
click at [244, 372] on div "Undo" at bounding box center [251, 446] width 16 height 6
click at [245, 372] on div "Undo" at bounding box center [251, 446] width 16 height 6
click at [246, 372] on div "Undo" at bounding box center [251, 446] width 16 height 6
click at [247, 372] on div "Undo" at bounding box center [251, 446] width 16 height 6
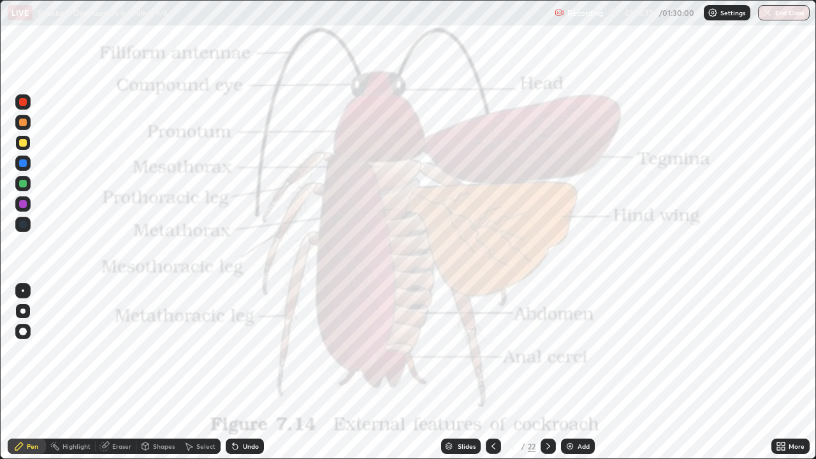
click at [249, 372] on div "Undo" at bounding box center [251, 446] width 16 height 6
click at [251, 372] on div "Undo" at bounding box center [251, 446] width 16 height 6
click at [249, 372] on div "Undo" at bounding box center [251, 446] width 16 height 6
click at [248, 372] on div "Undo" at bounding box center [245, 445] width 38 height 15
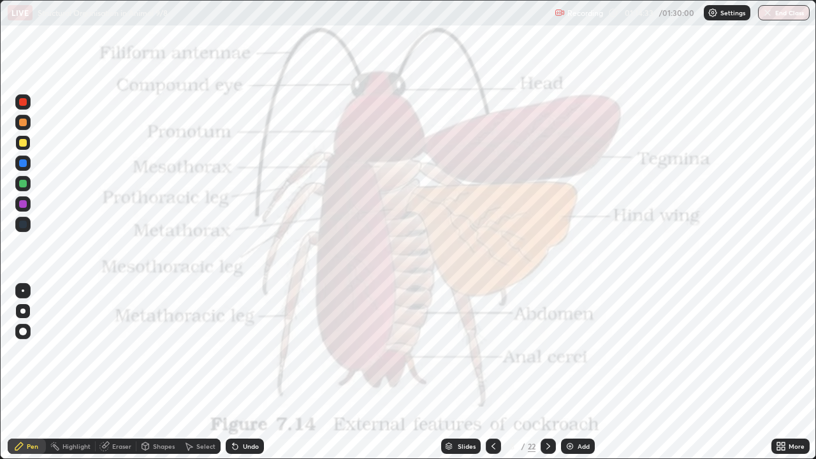
click at [246, 372] on div "Undo" at bounding box center [245, 445] width 38 height 15
click at [551, 372] on icon at bounding box center [548, 446] width 10 height 10
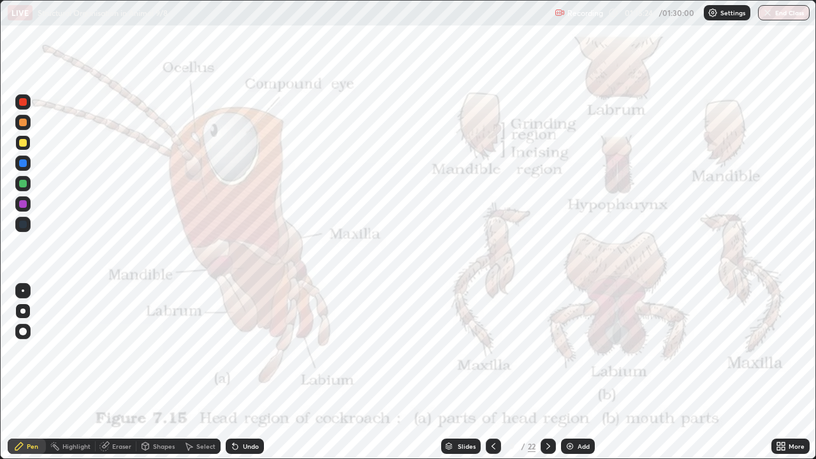
click at [549, 372] on icon at bounding box center [548, 446] width 10 height 10
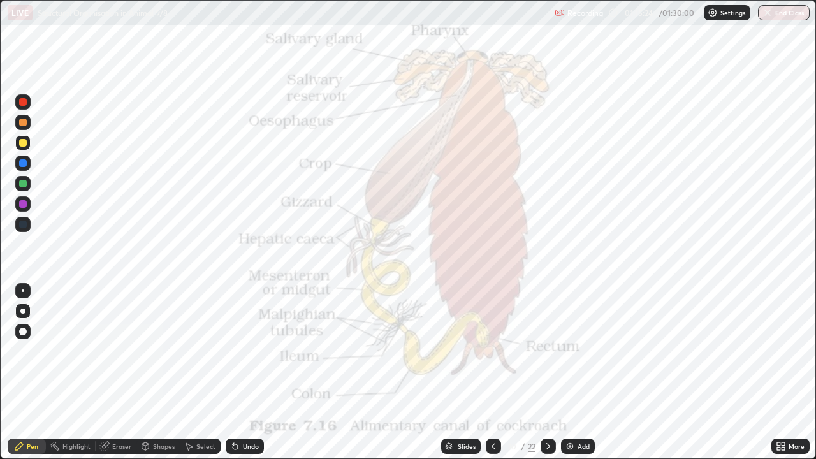
click at [547, 372] on icon at bounding box center [548, 446] width 10 height 10
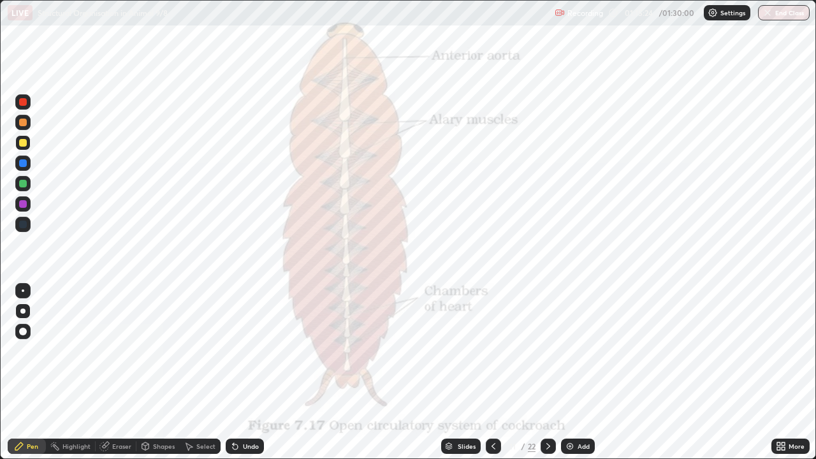
click at [547, 372] on icon at bounding box center [548, 446] width 10 height 10
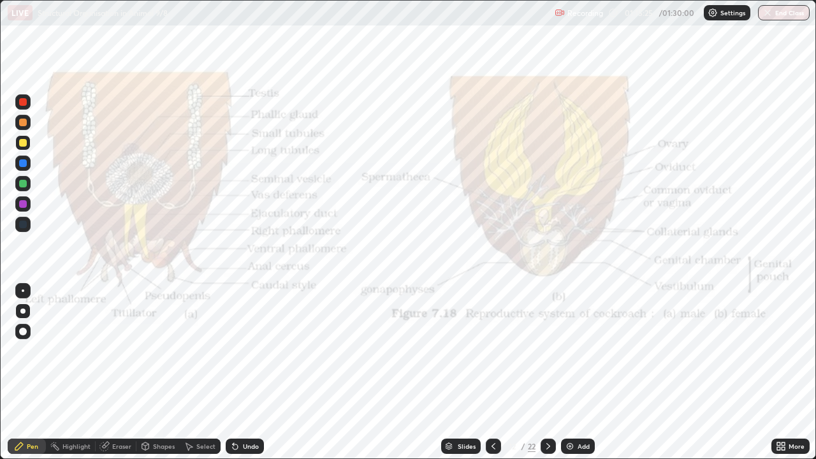
click at [548, 372] on icon at bounding box center [548, 446] width 10 height 10
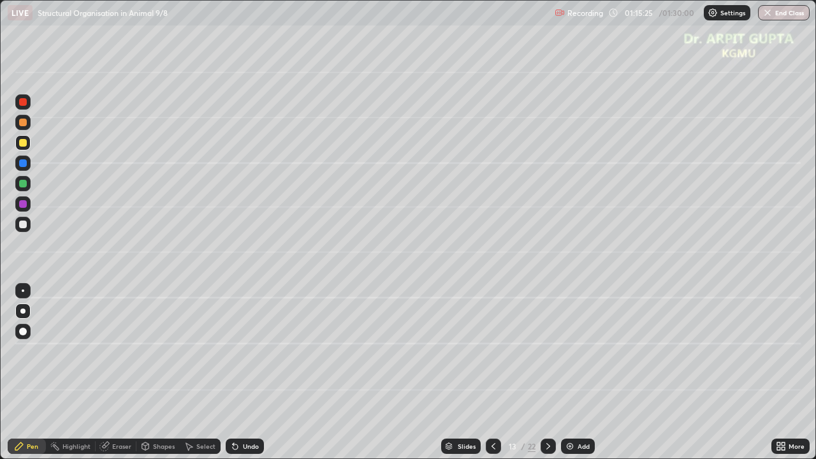
click at [548, 372] on icon at bounding box center [548, 446] width 10 height 10
click at [547, 372] on div at bounding box center [547, 445] width 15 height 15
click at [494, 372] on icon at bounding box center [493, 446] width 10 height 10
click at [548, 372] on icon at bounding box center [548, 446] width 4 height 6
click at [24, 124] on div at bounding box center [23, 123] width 8 height 8
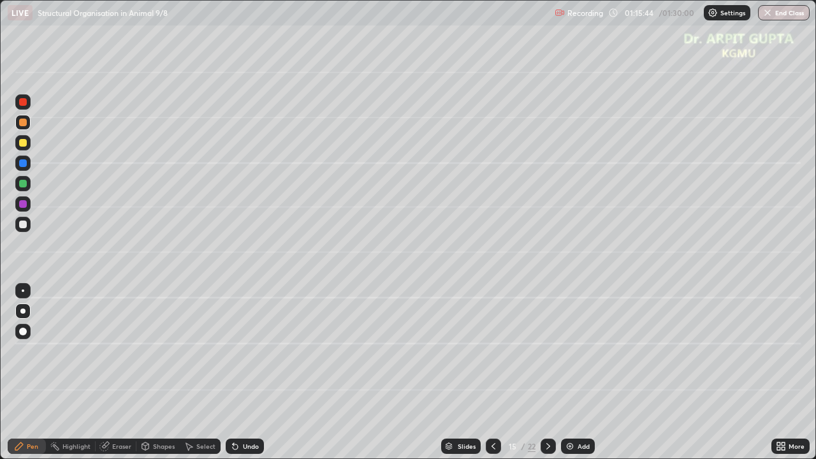
click at [18, 141] on div at bounding box center [22, 142] width 15 height 15
click at [23, 227] on div at bounding box center [23, 224] width 8 height 8
click at [236, 372] on icon at bounding box center [235, 446] width 5 height 5
click at [551, 372] on icon at bounding box center [548, 446] width 10 height 10
click at [24, 143] on div at bounding box center [23, 143] width 8 height 8
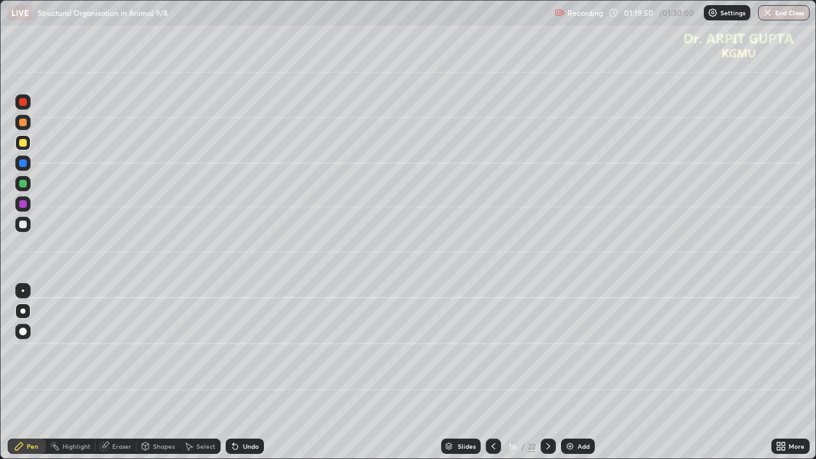
click at [25, 185] on div at bounding box center [23, 184] width 8 height 8
click at [27, 225] on div at bounding box center [22, 224] width 15 height 15
click at [781, 13] on button "End Class" at bounding box center [784, 12] width 50 height 15
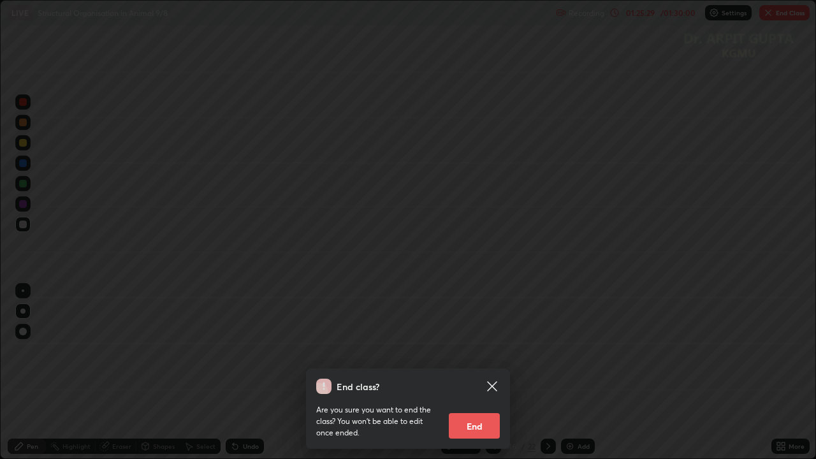
click at [483, 372] on button "End" at bounding box center [474, 425] width 51 height 25
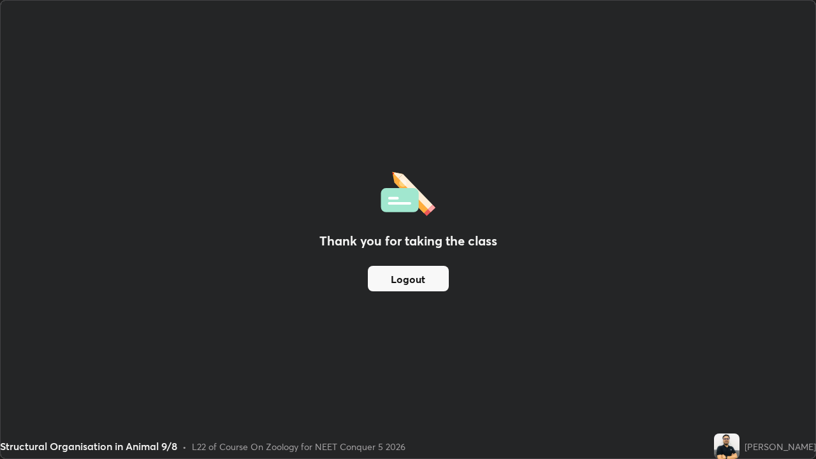
click at [559, 364] on div "Thank you for taking the class Logout" at bounding box center [408, 229] width 814 height 457
click at [424, 284] on button "Logout" at bounding box center [408, 278] width 81 height 25
